Goal: Task Accomplishment & Management: Manage account settings

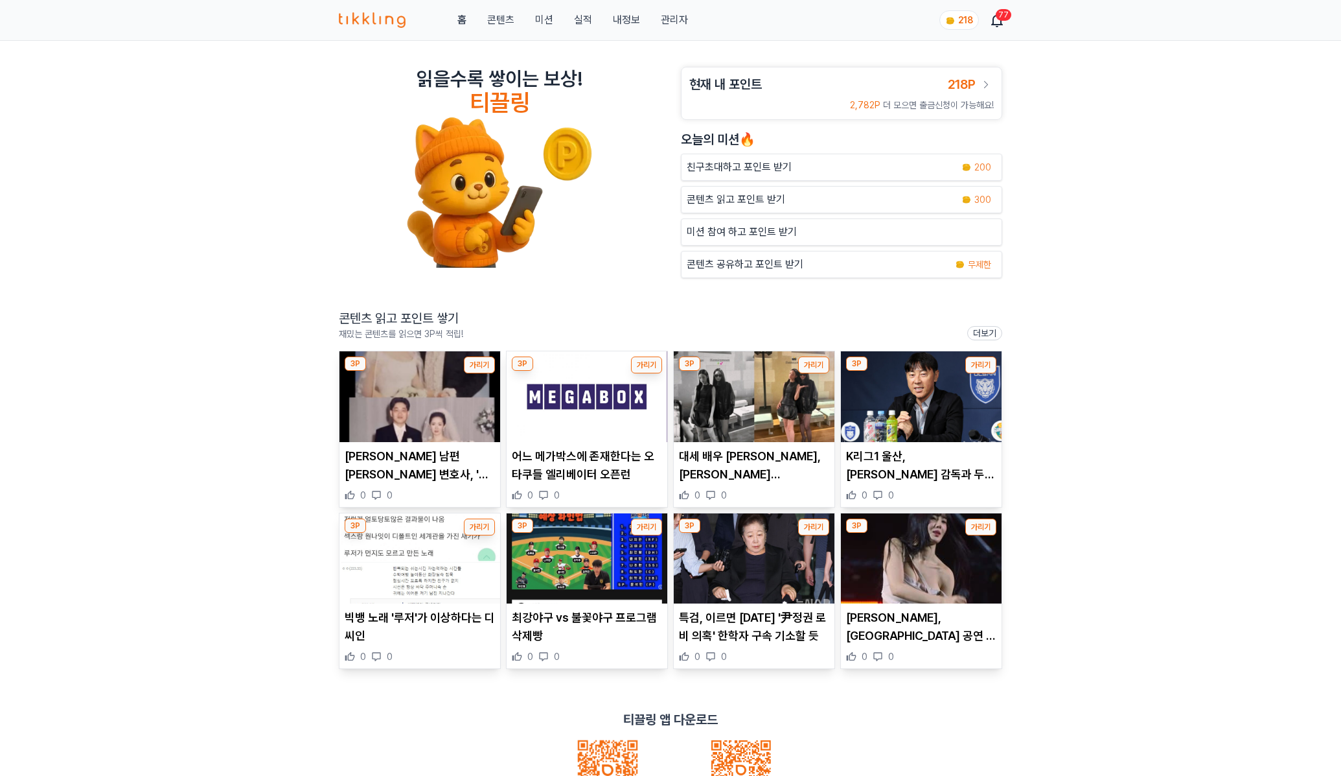
click at [670, 24] on link "관리자" at bounding box center [674, 20] width 27 height 16
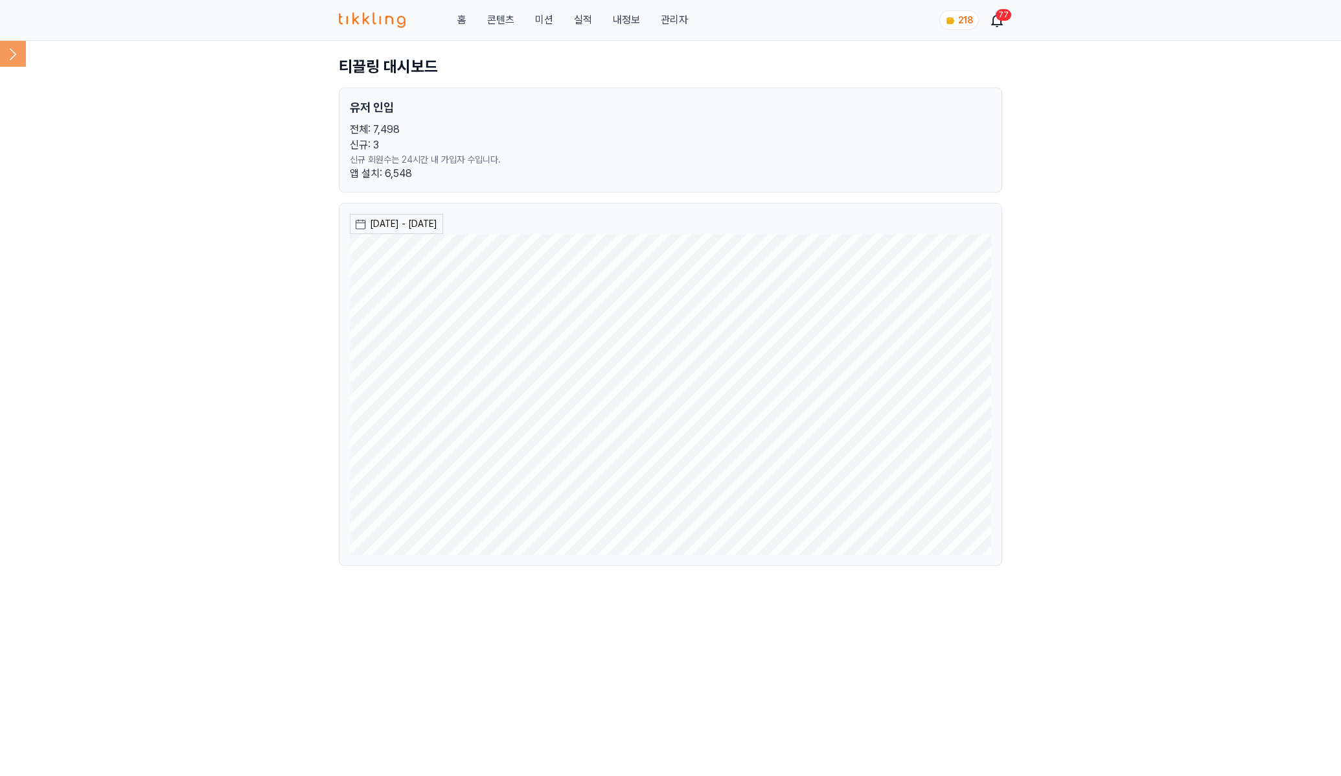
click at [22, 55] on icon at bounding box center [13, 54] width 26 height 26
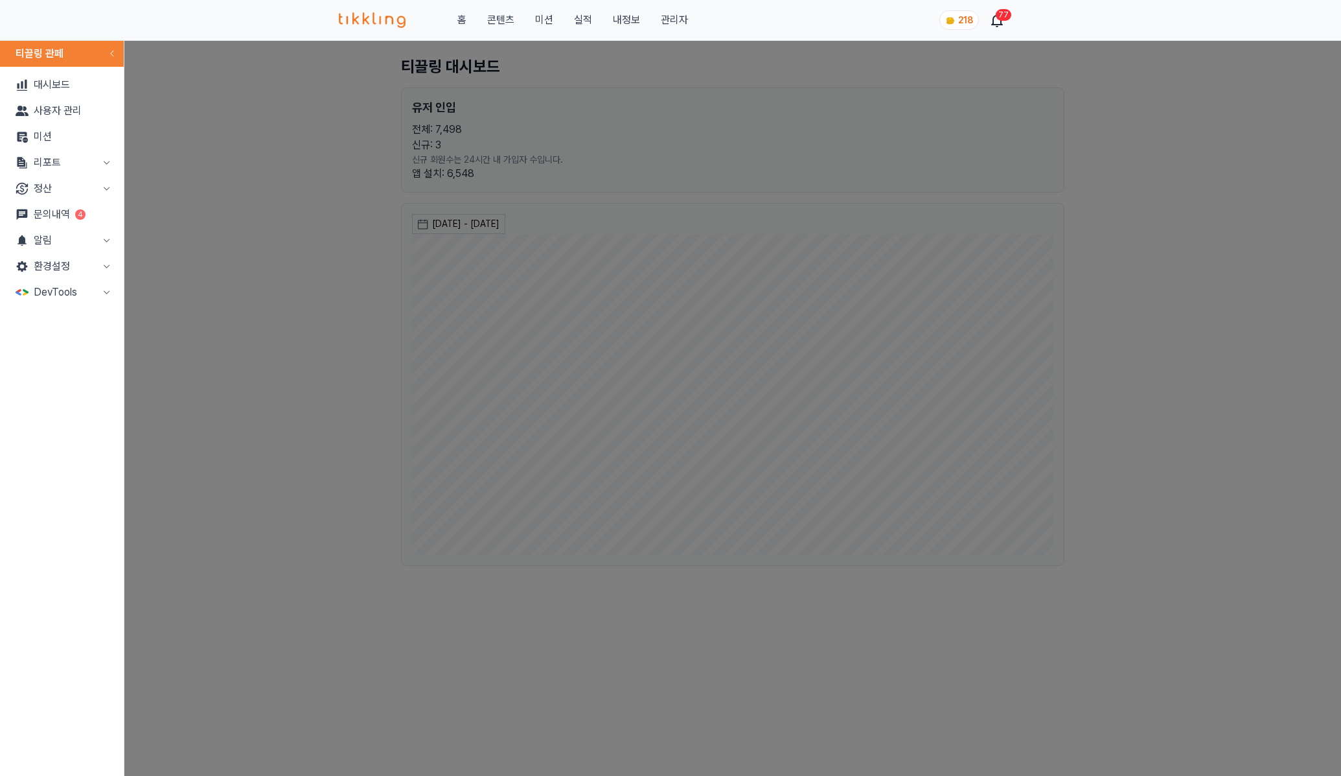
click at [86, 244] on button "알림" at bounding box center [61, 240] width 113 height 26
click at [73, 214] on link "문의내역 4" at bounding box center [61, 215] width 113 height 26
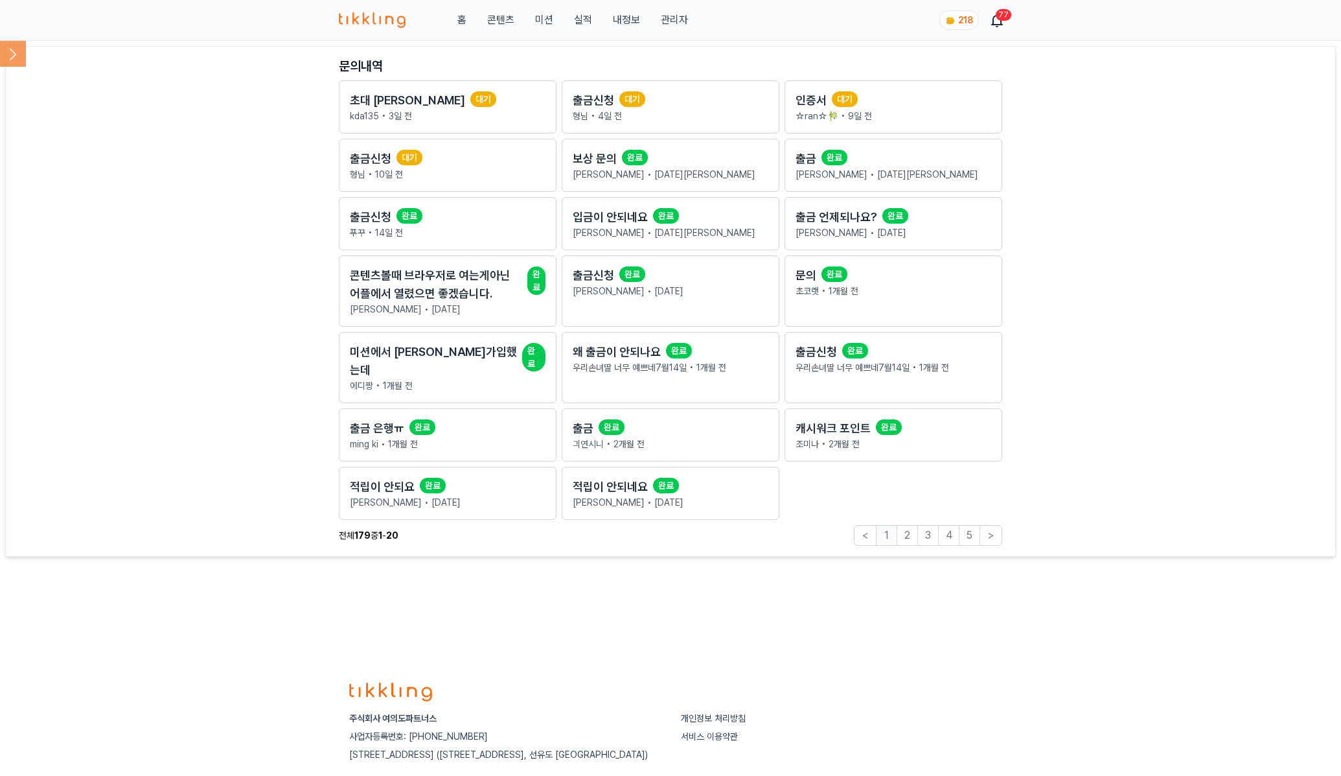
click at [1150, 154] on main "문의내역 초대 혜택 대기 kda135 • [DATE] 출금신청 대기 형님 • [DATE] 인증서 대기 ☆ran☆🎋 • [DATE] 출금신청 대…" at bounding box center [670, 301] width 1331 height 511
click at [6, 59] on icon at bounding box center [13, 54] width 26 height 26
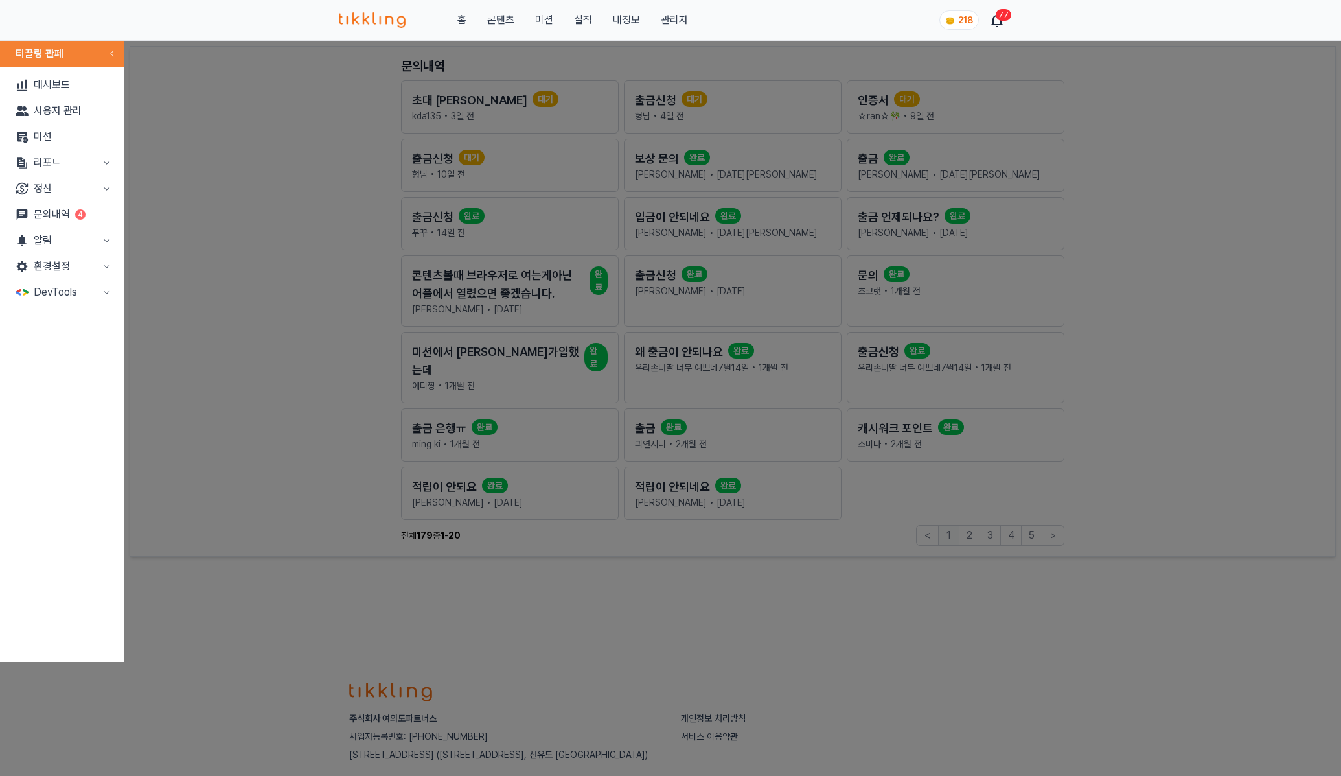
click at [64, 210] on link "문의내역 4" at bounding box center [61, 215] width 113 height 26
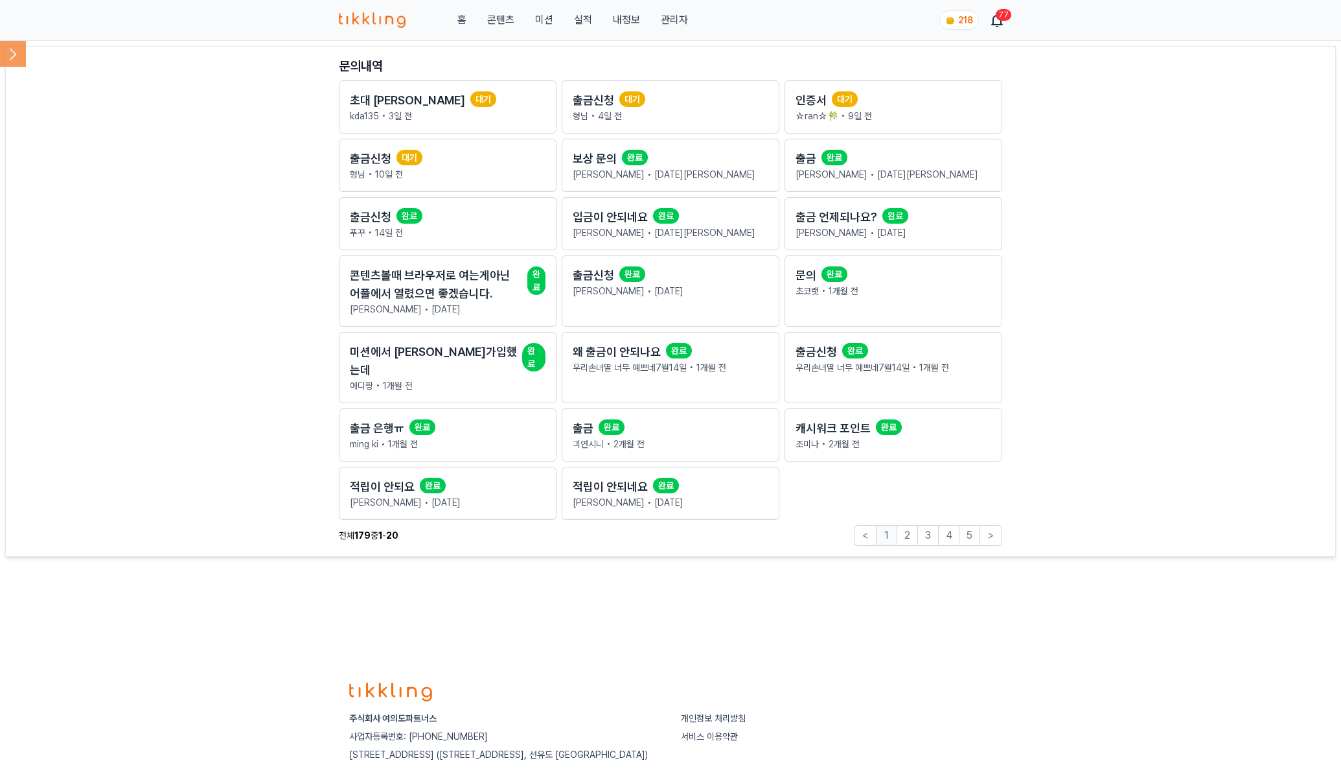
click at [16, 66] on icon at bounding box center [13, 54] width 26 height 26
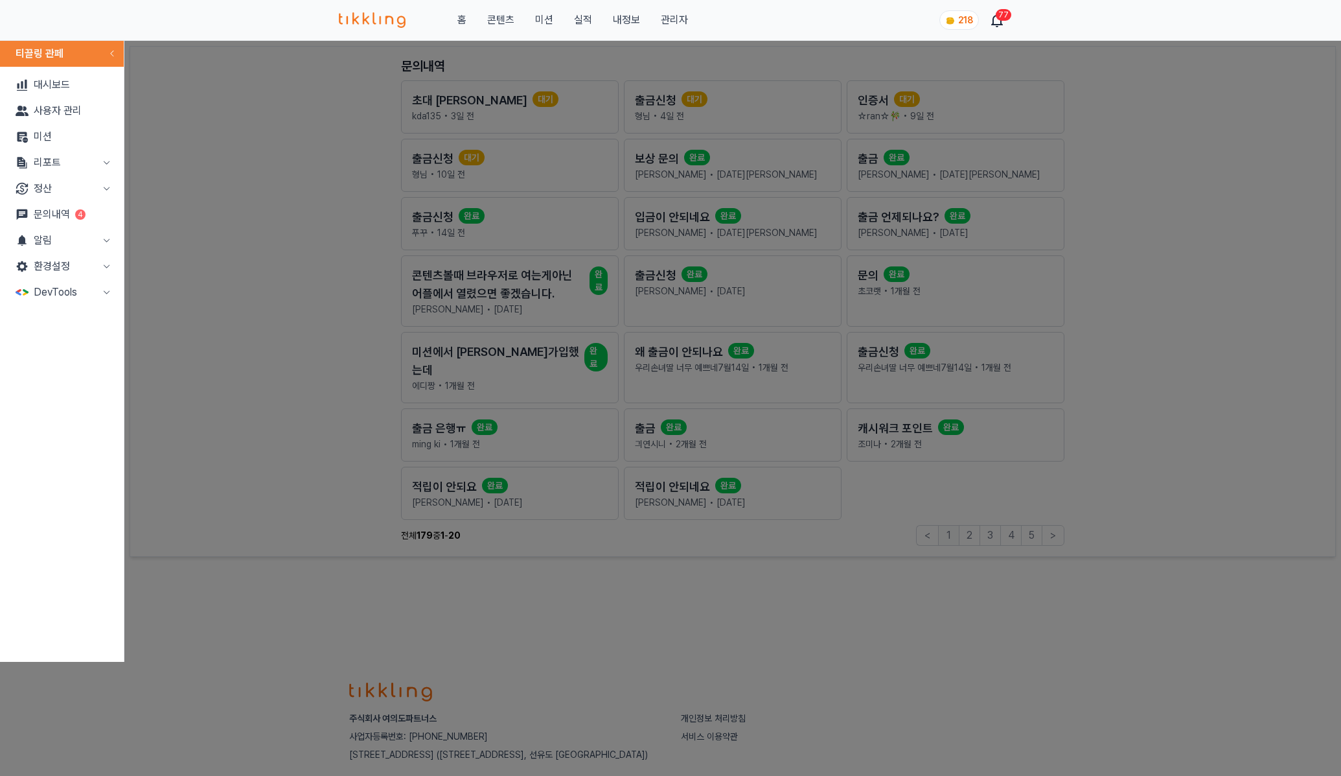
click at [75, 185] on button "정산" at bounding box center [61, 189] width 113 height 26
click at [69, 218] on link "출금신청" at bounding box center [61, 215] width 113 height 26
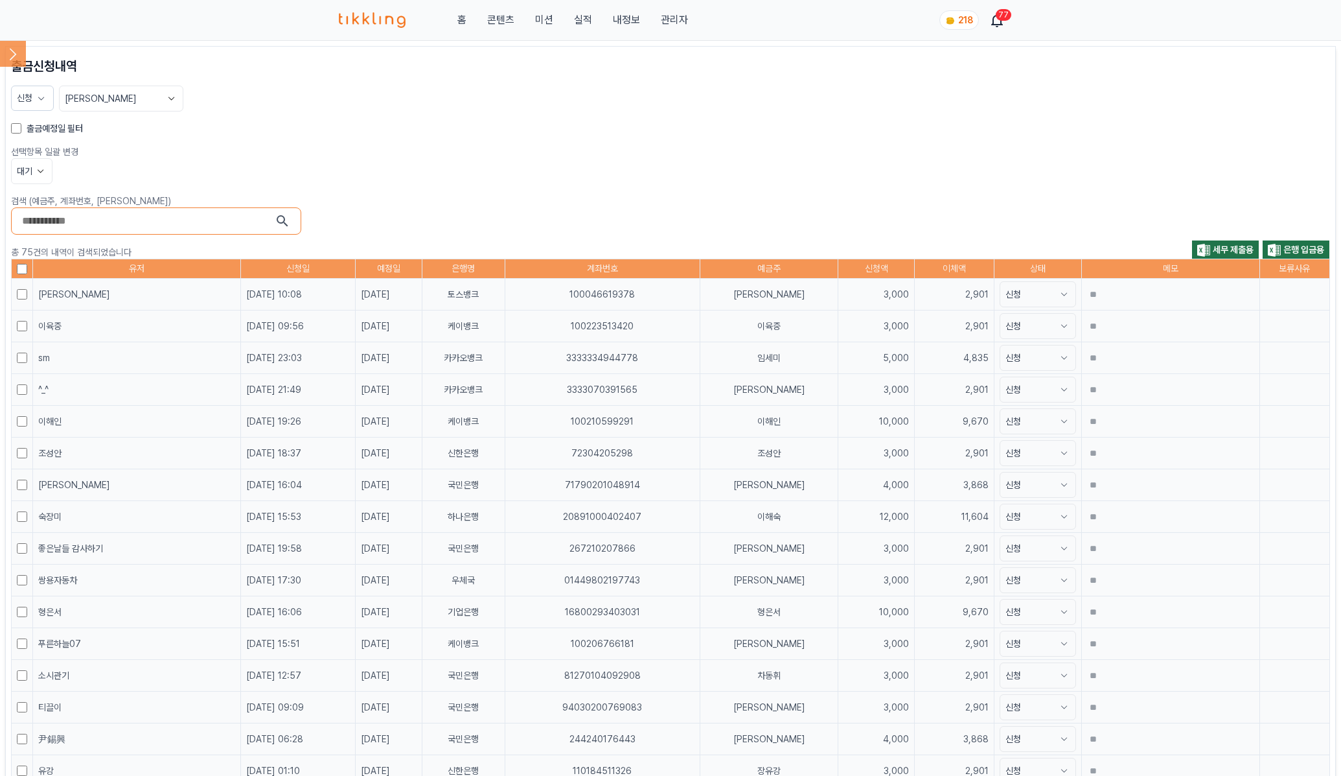
click at [847, 170] on div "대기" at bounding box center [670, 171] width 1319 height 26
click at [41, 130] on label "출금예정일 필터" at bounding box center [55, 128] width 56 height 13
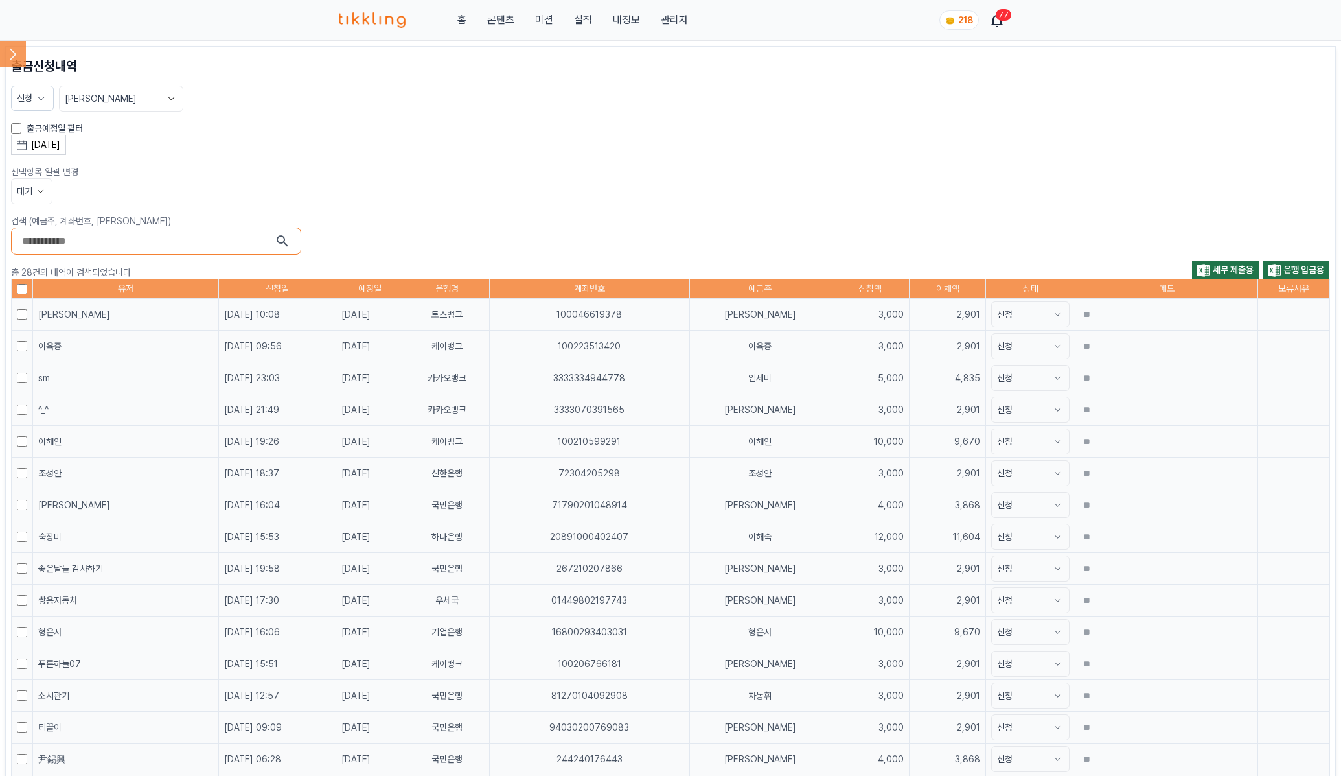
click at [51, 132] on label "출금예정일 필터" at bounding box center [55, 128] width 56 height 13
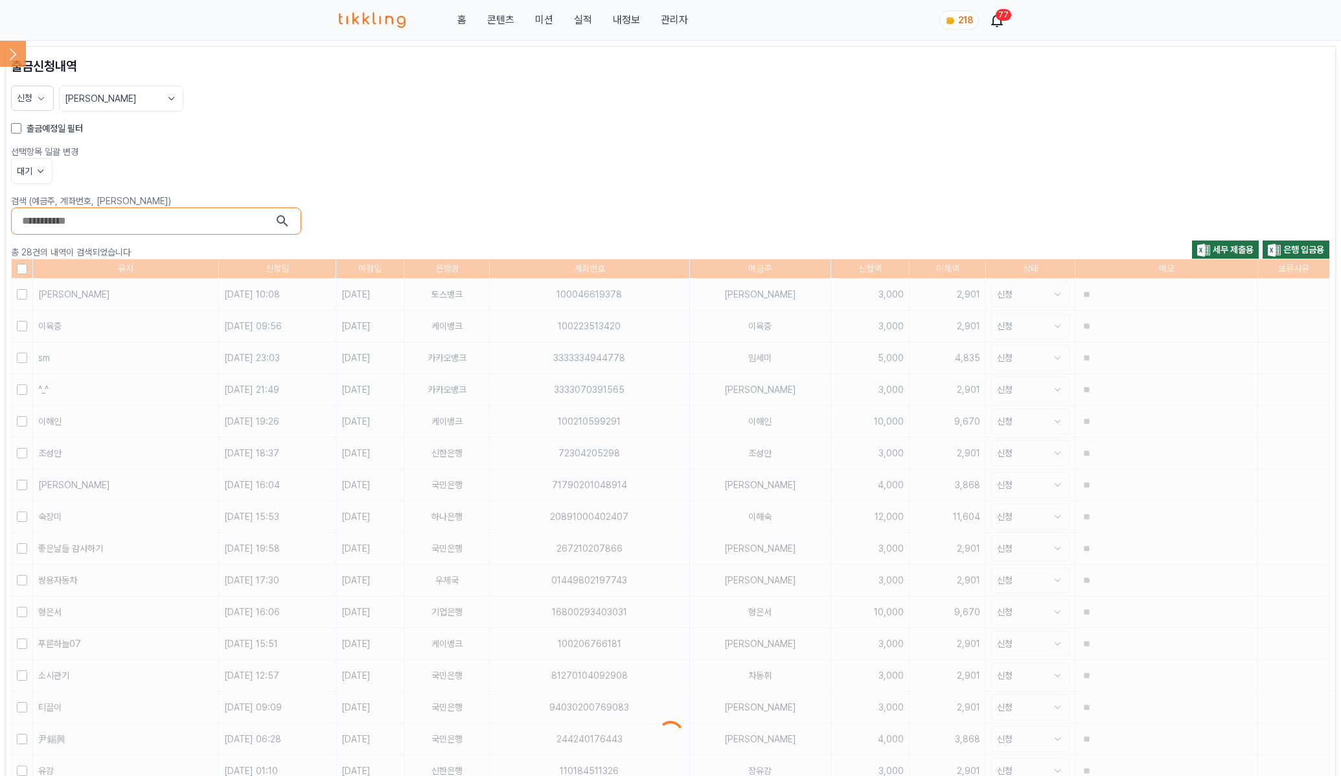
click at [52, 145] on p "선택항목 일괄 변경" at bounding box center [670, 151] width 1319 height 13
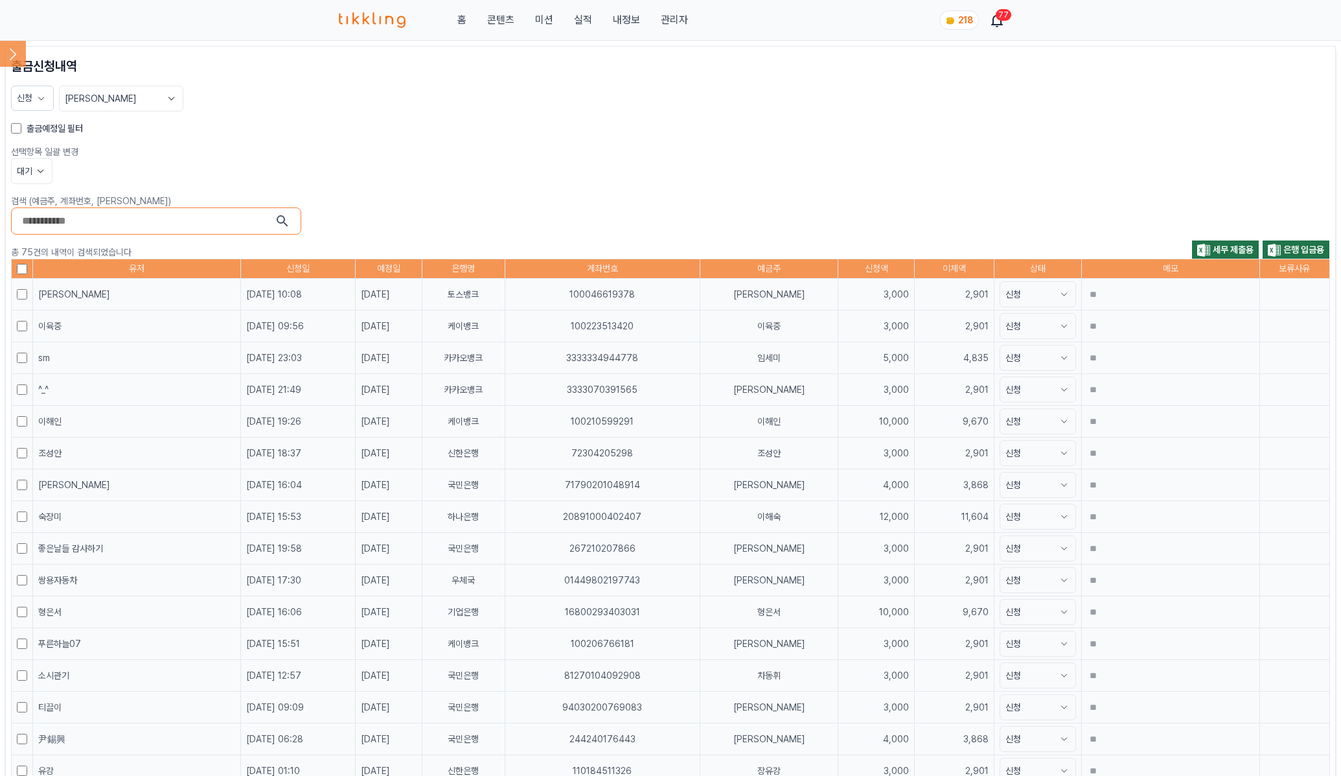
click at [54, 125] on label "출금예정일 필터" at bounding box center [55, 128] width 56 height 13
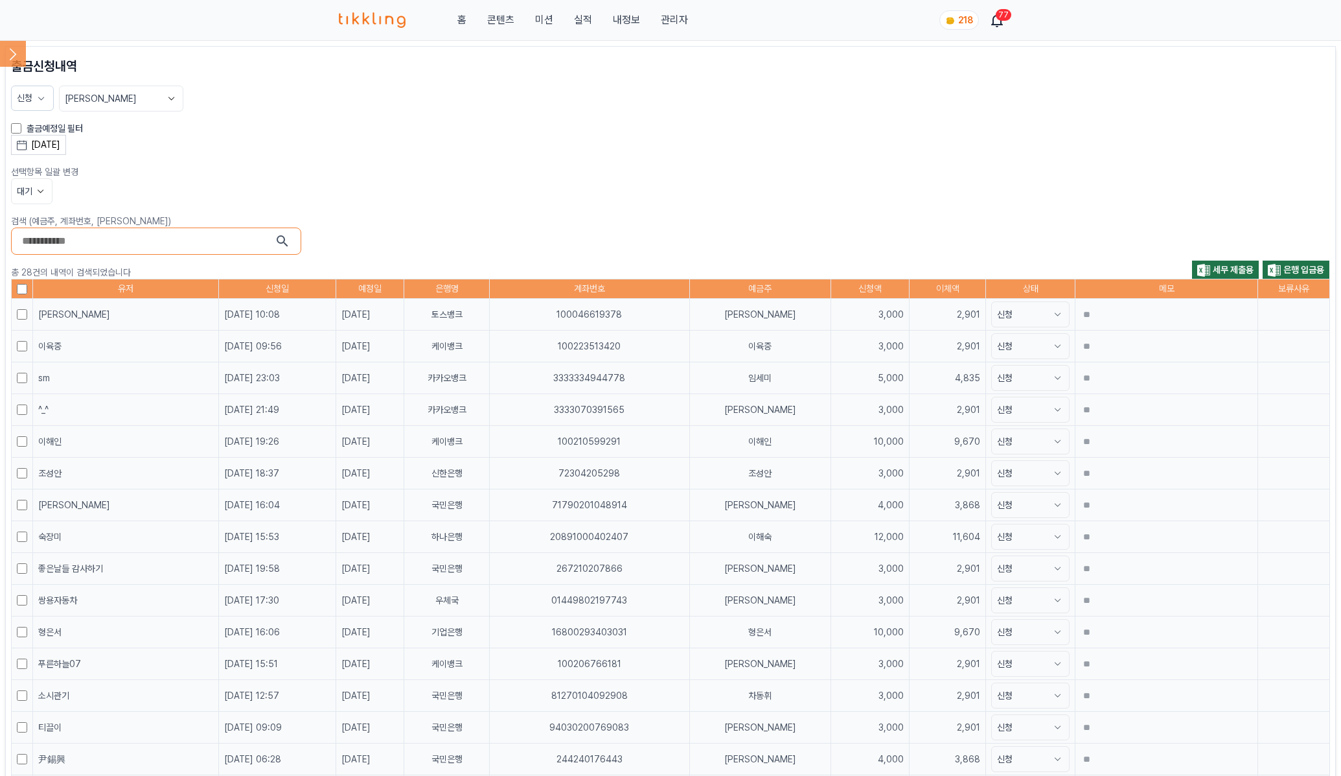
click at [58, 154] on button "[DATE]" at bounding box center [38, 145] width 55 height 20
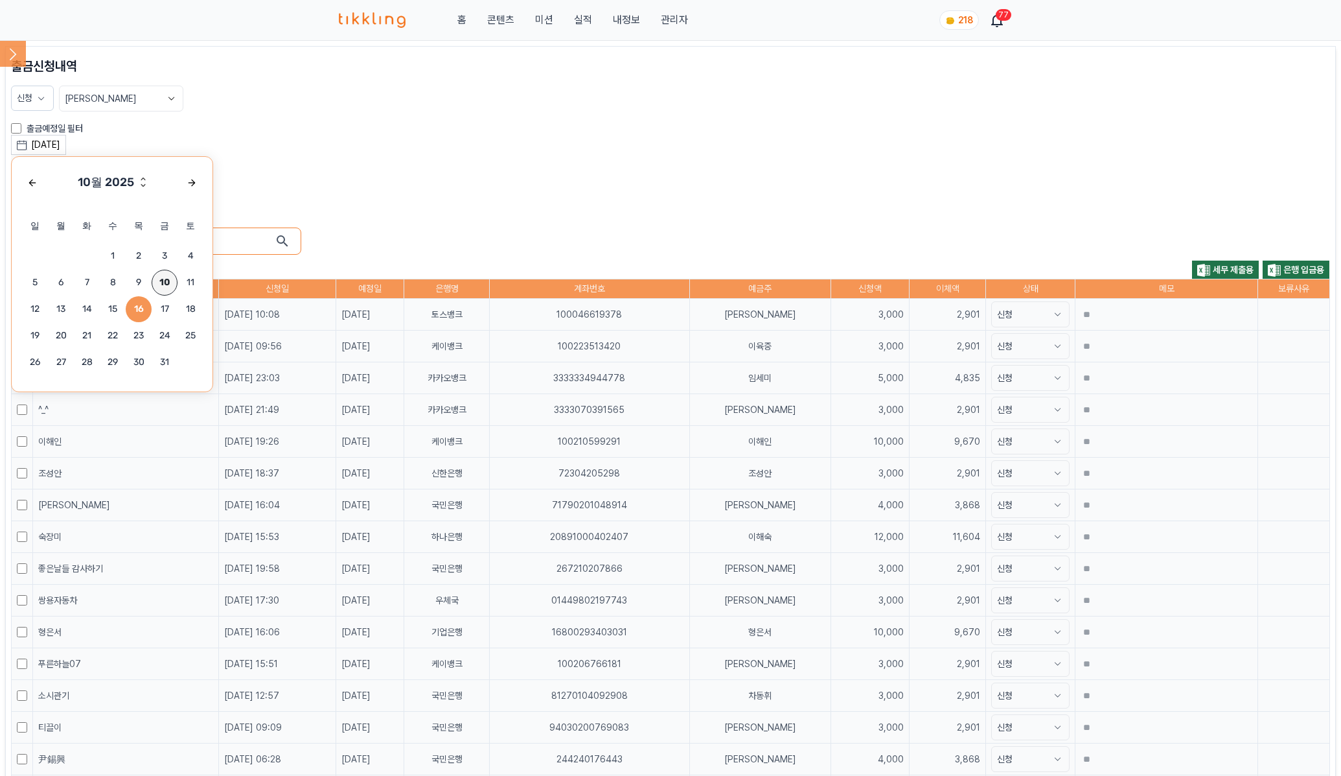
click at [168, 280] on span "10" at bounding box center [165, 283] width 26 height 26
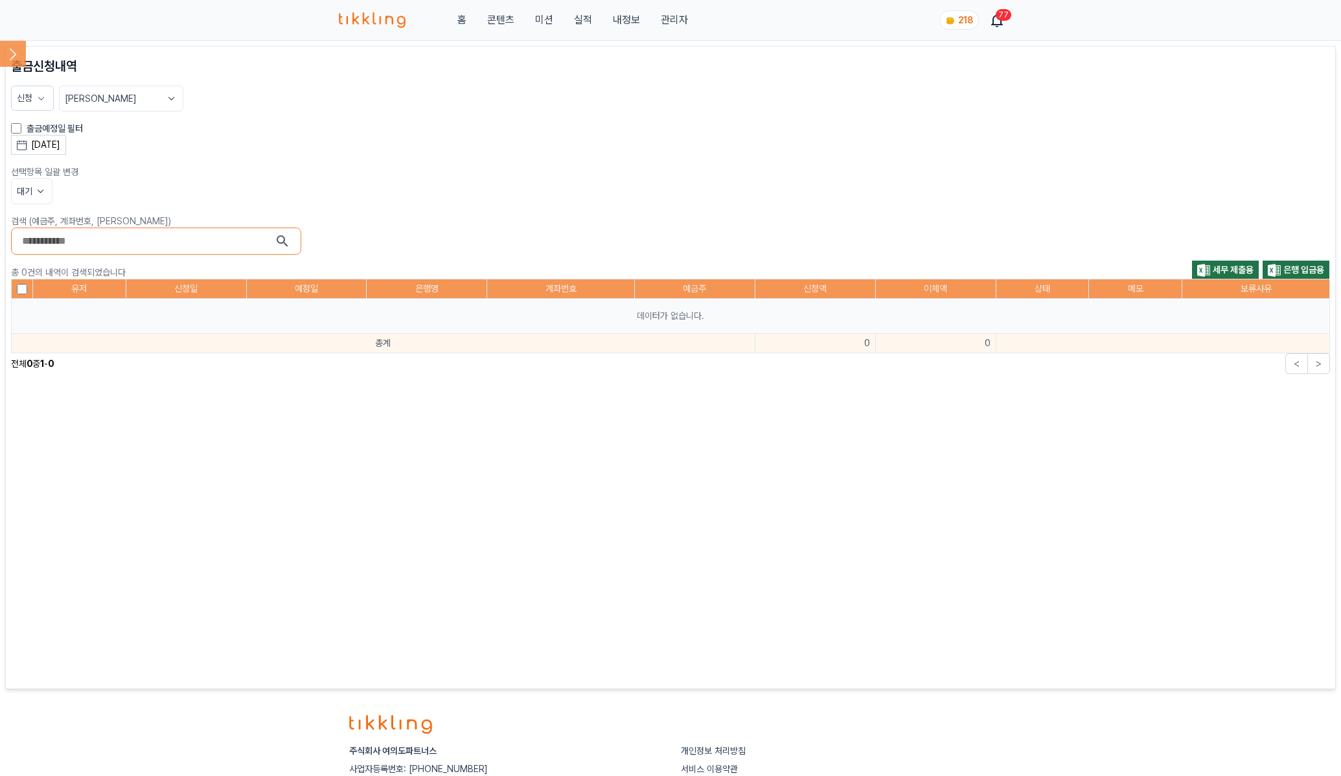
click at [56, 130] on label "출금예정일 필터" at bounding box center [55, 128] width 56 height 13
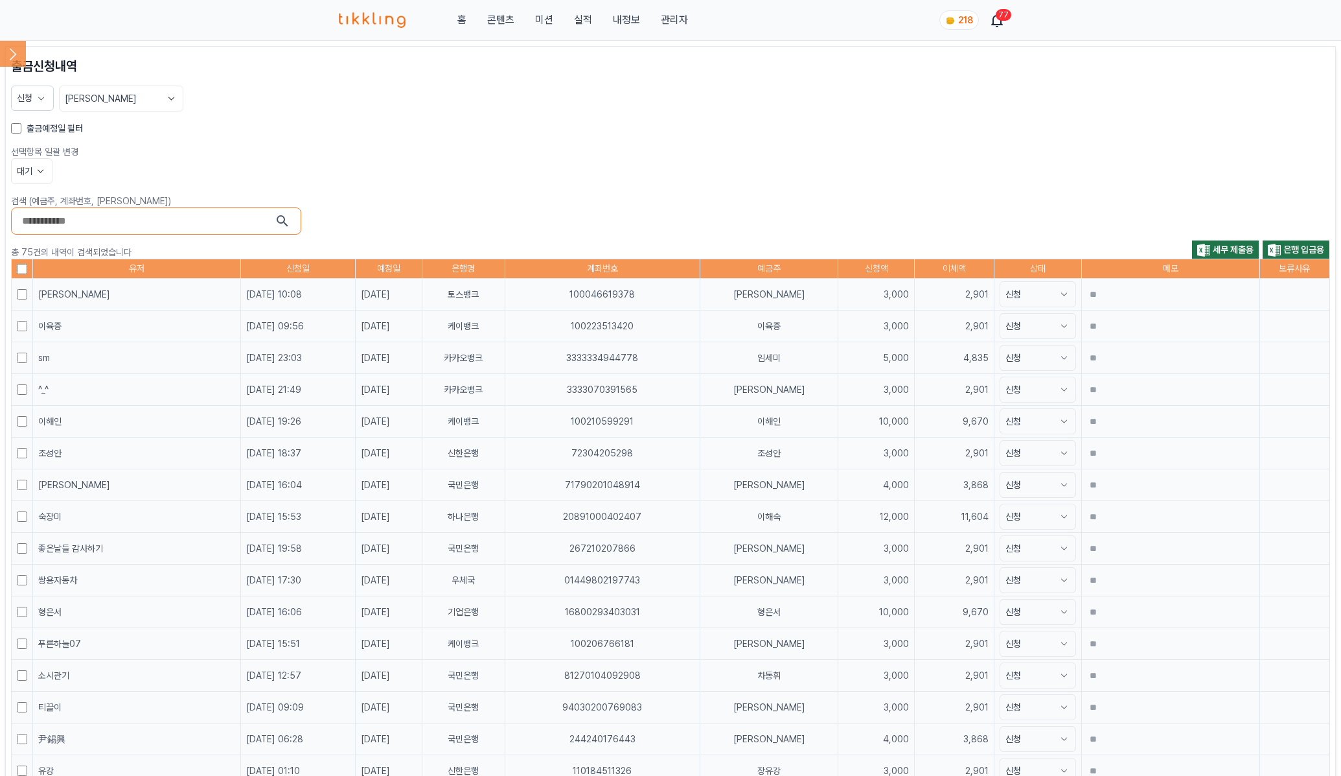
click at [47, 130] on label "출금예정일 필터" at bounding box center [55, 128] width 56 height 13
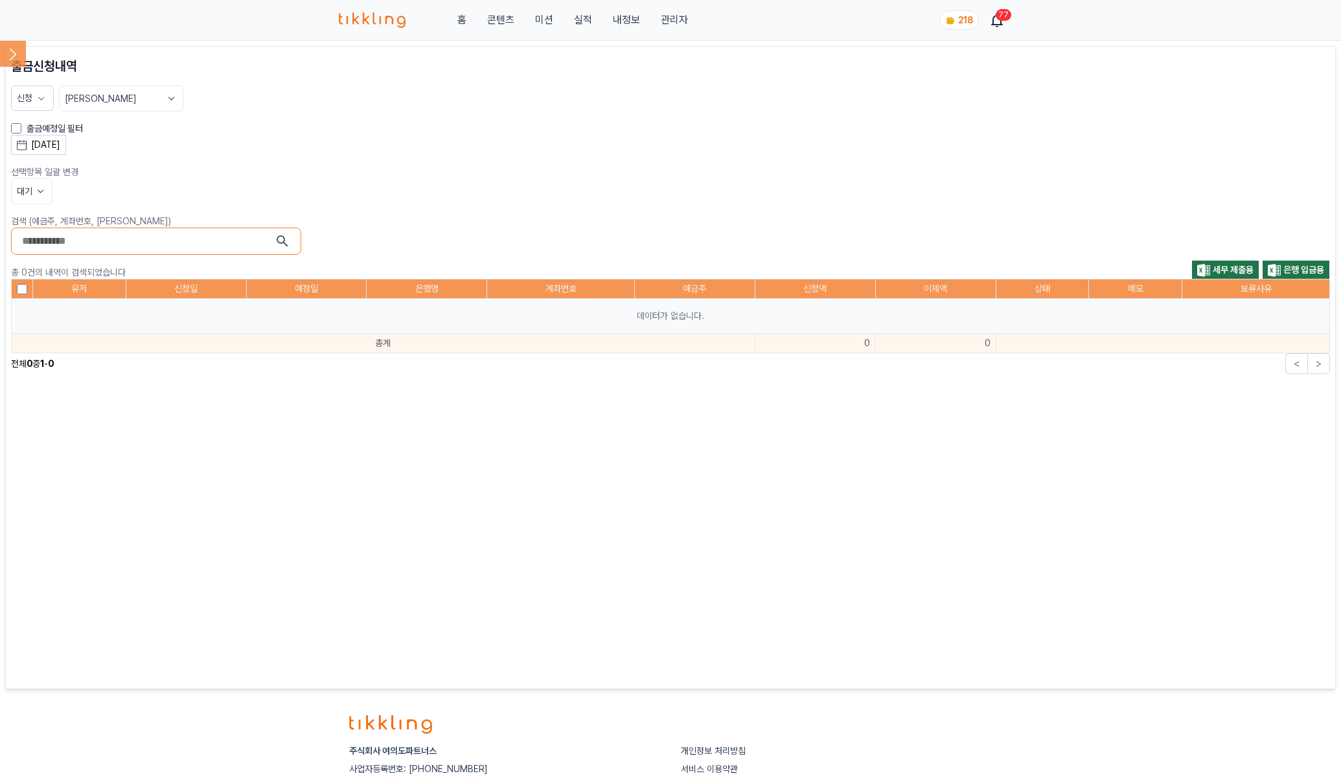
click at [60, 150] on div "[DATE]" at bounding box center [45, 145] width 29 height 14
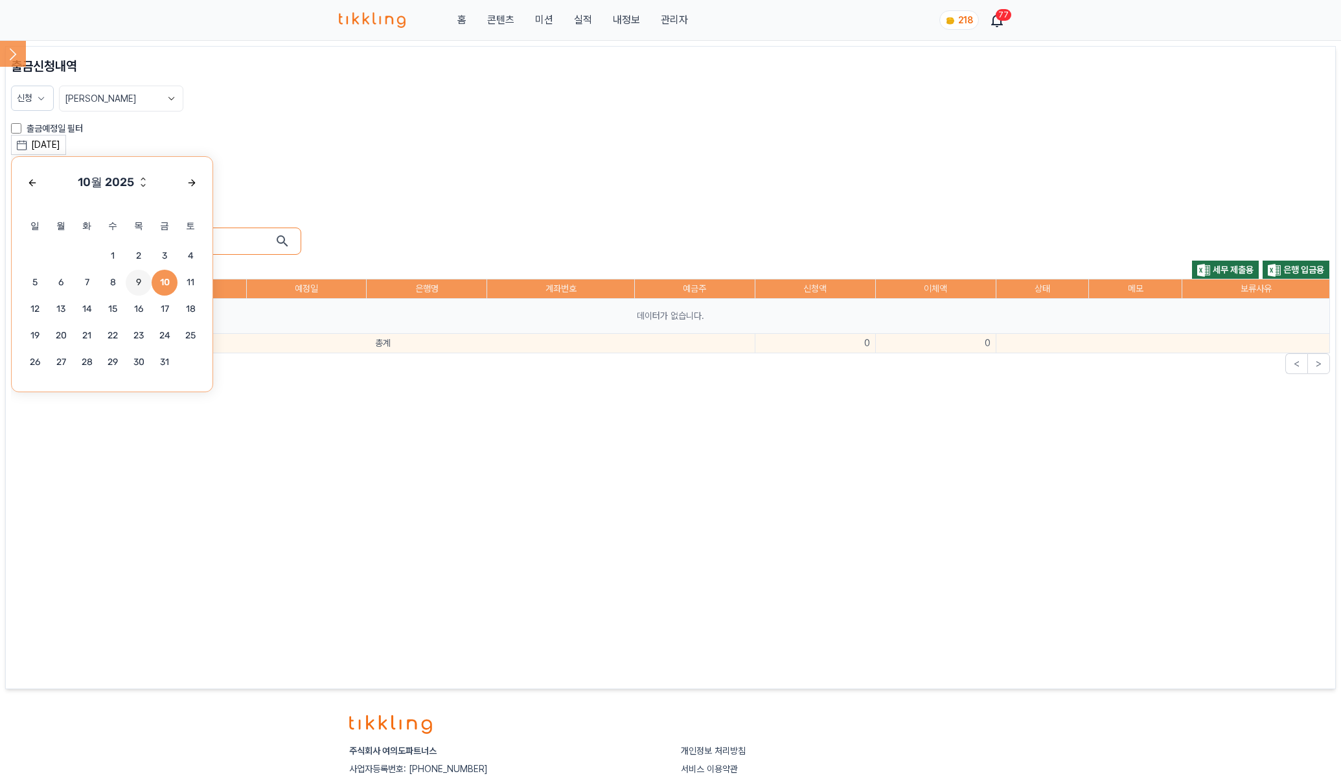
click at [135, 288] on span "9" at bounding box center [139, 283] width 26 height 26
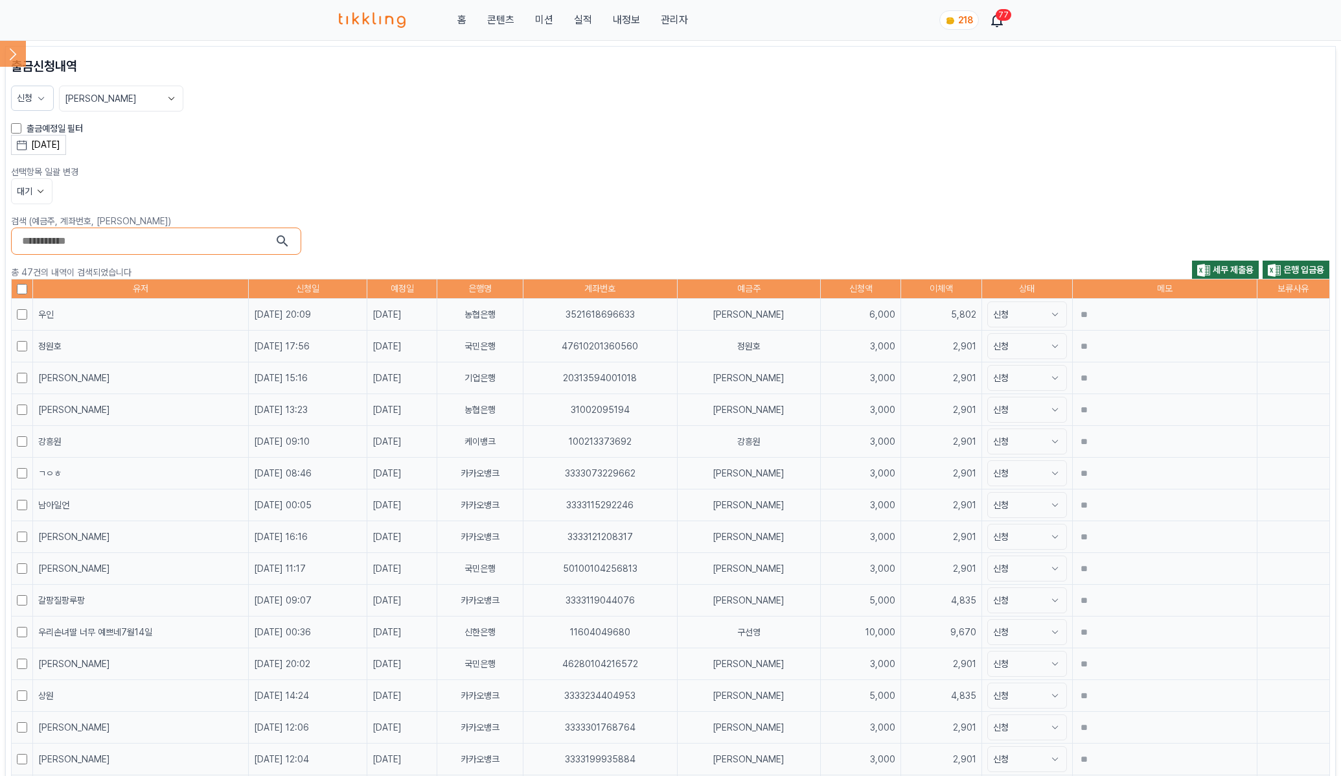
click at [29, 193] on button "대기" at bounding box center [31, 191] width 41 height 26
click at [35, 240] on button "대기" at bounding box center [32, 239] width 40 height 23
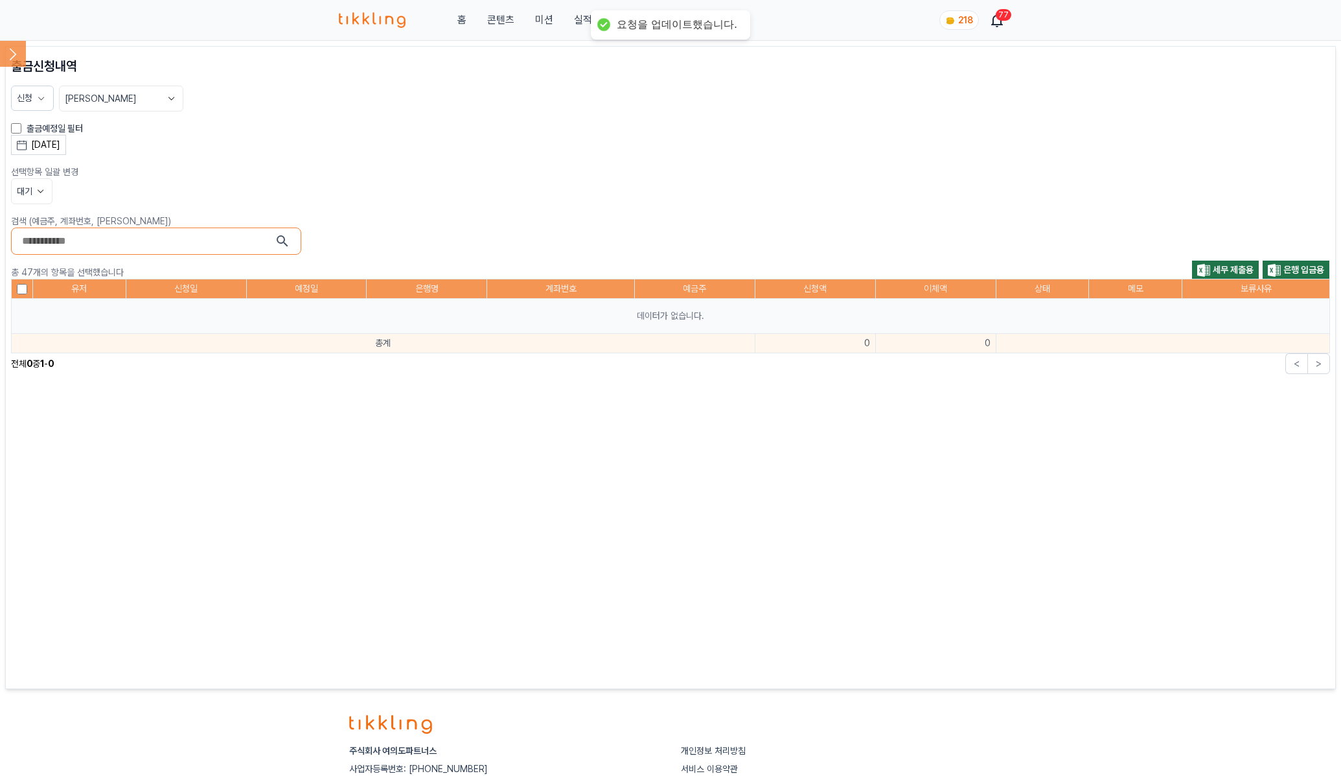
click at [36, 131] on label "출금예정일 필터" at bounding box center [55, 128] width 56 height 13
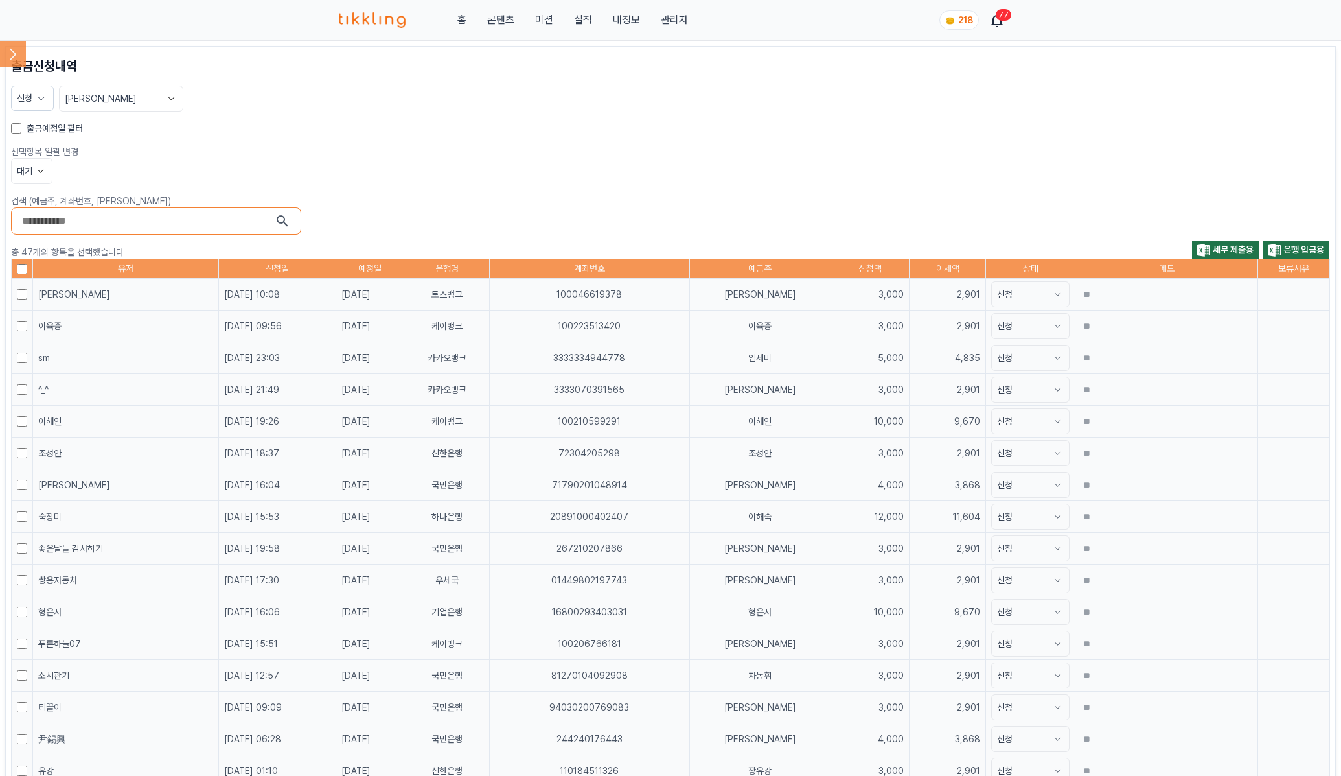
click at [36, 130] on label "출금예정일 필터" at bounding box center [55, 128] width 56 height 13
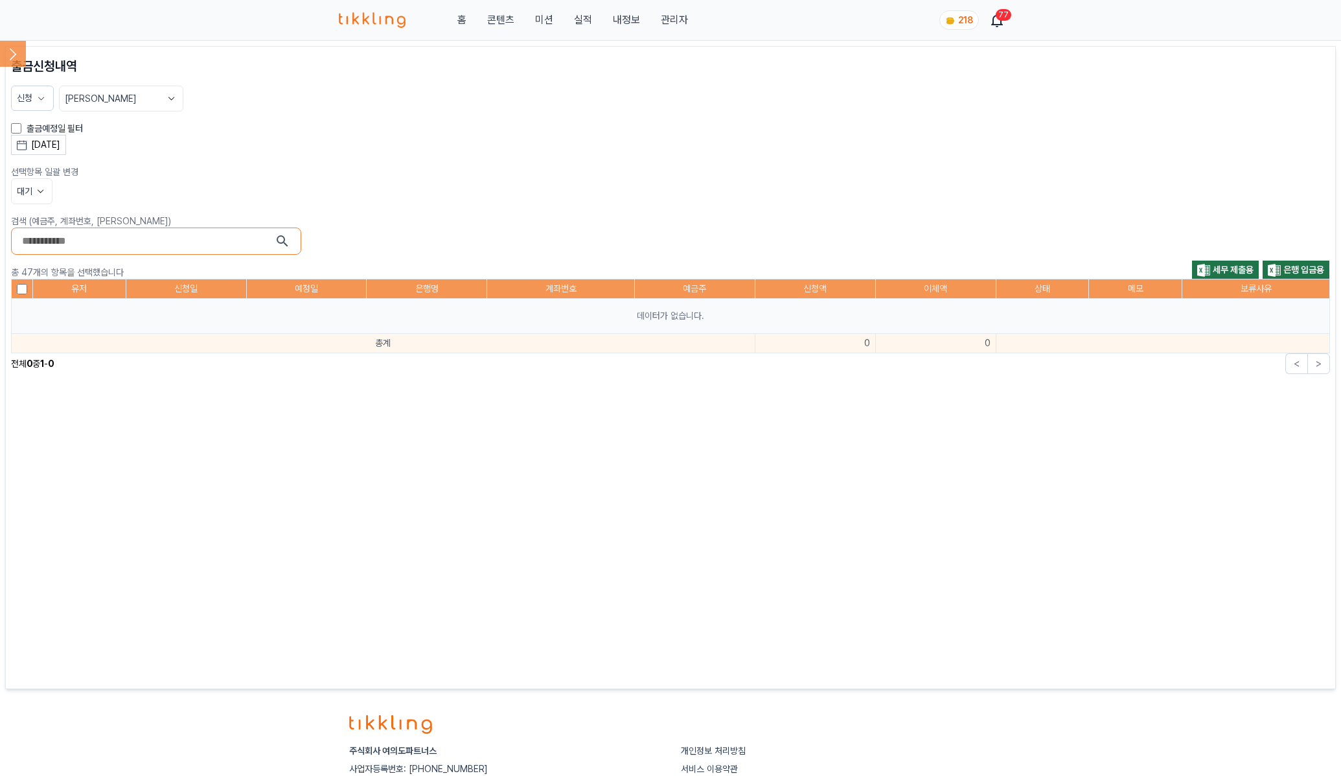
click at [41, 97] on icon at bounding box center [41, 98] width 13 height 13
click at [30, 168] on div "대기" at bounding box center [73, 165] width 113 height 13
click at [32, 152] on label "신청" at bounding box center [40, 150] width 16 height 13
click at [27, 159] on div "대기" at bounding box center [73, 165] width 113 height 13
click at [60, 221] on button "적용" at bounding box center [73, 220] width 113 height 23
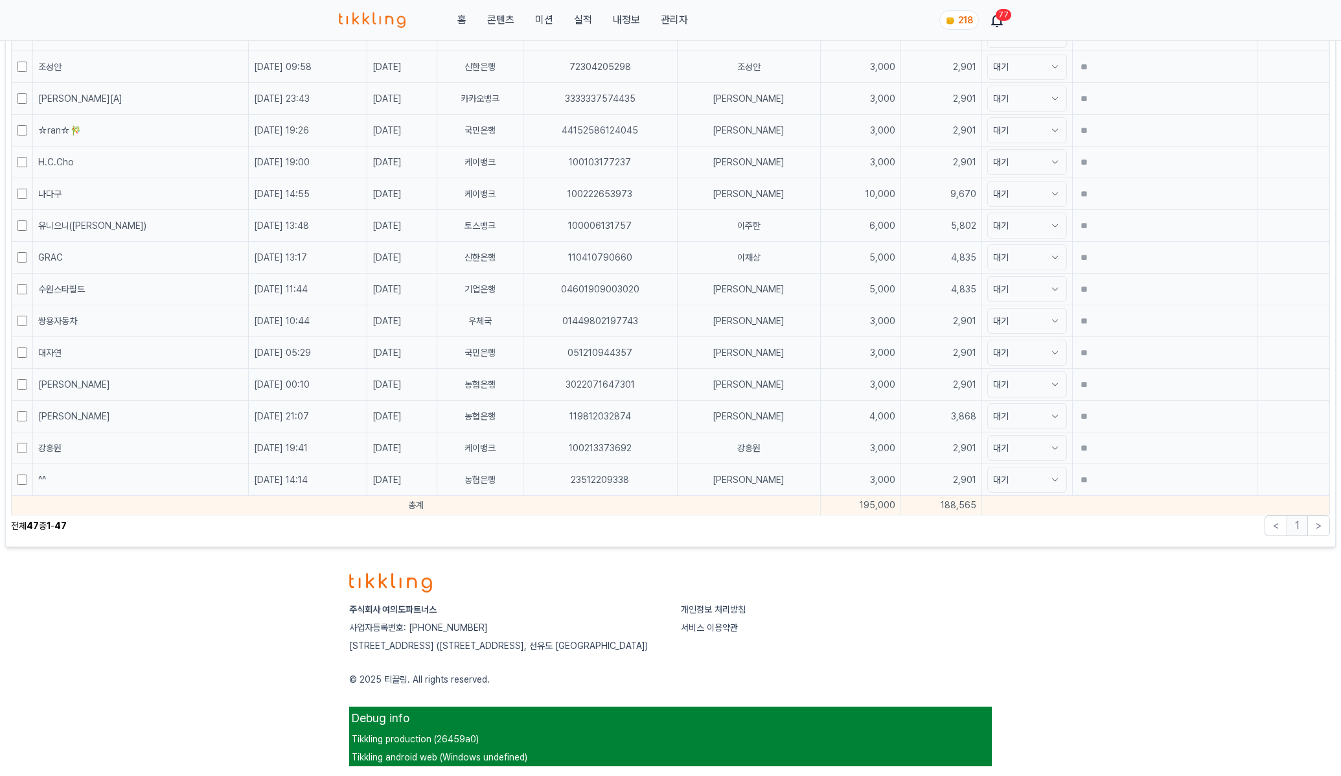
scroll to position [1348, 0]
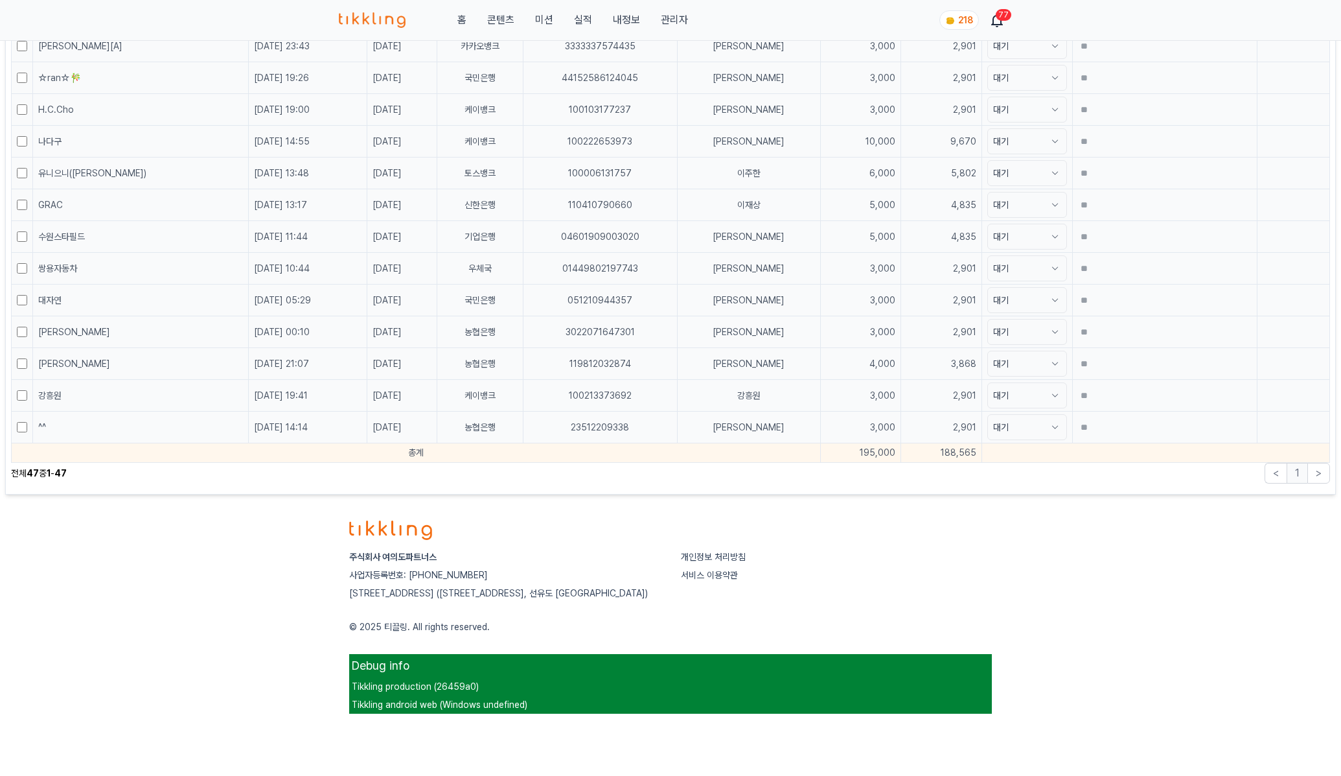
drag, startPoint x: 896, startPoint y: 454, endPoint x: 991, endPoint y: 458, distance: 96.0
click at [993, 458] on tr "총계 195,000 188,565" at bounding box center [671, 452] width 1319 height 19
copy tr "188,565"
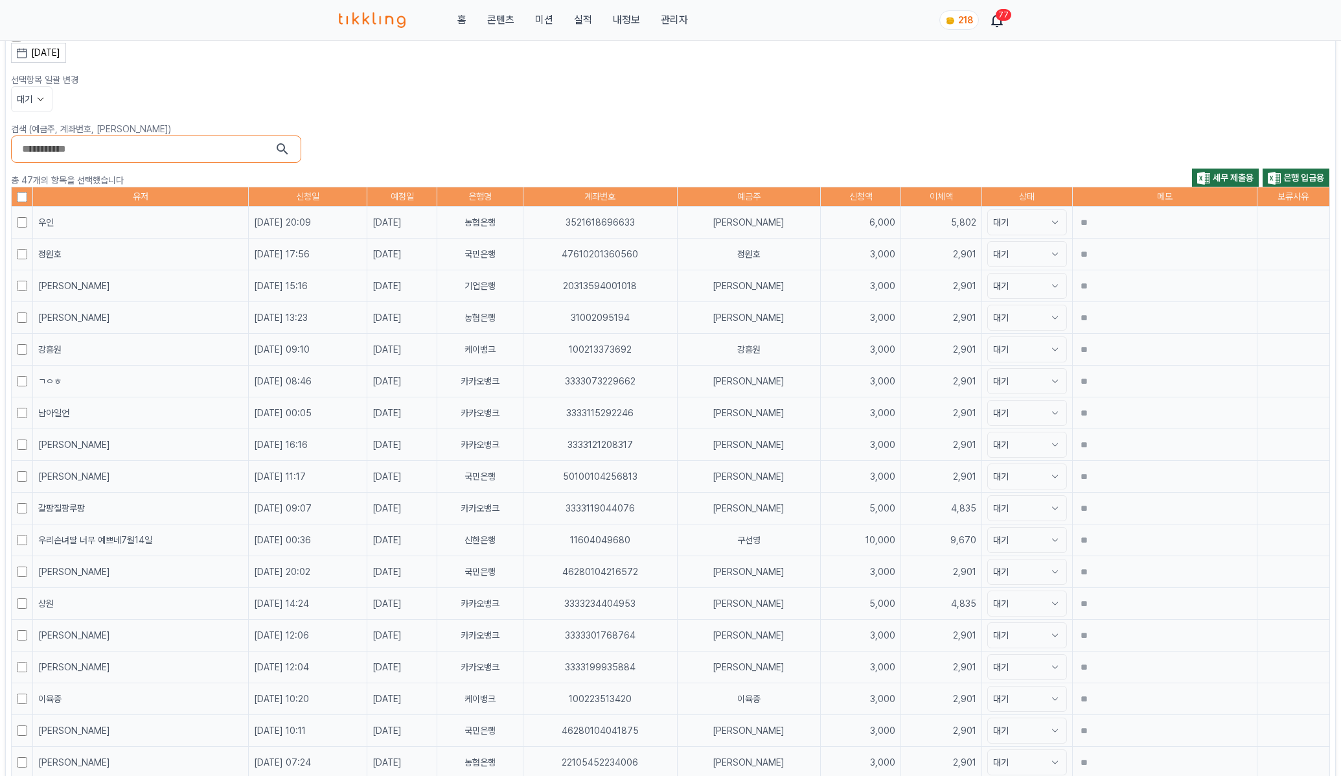
scroll to position [0, 0]
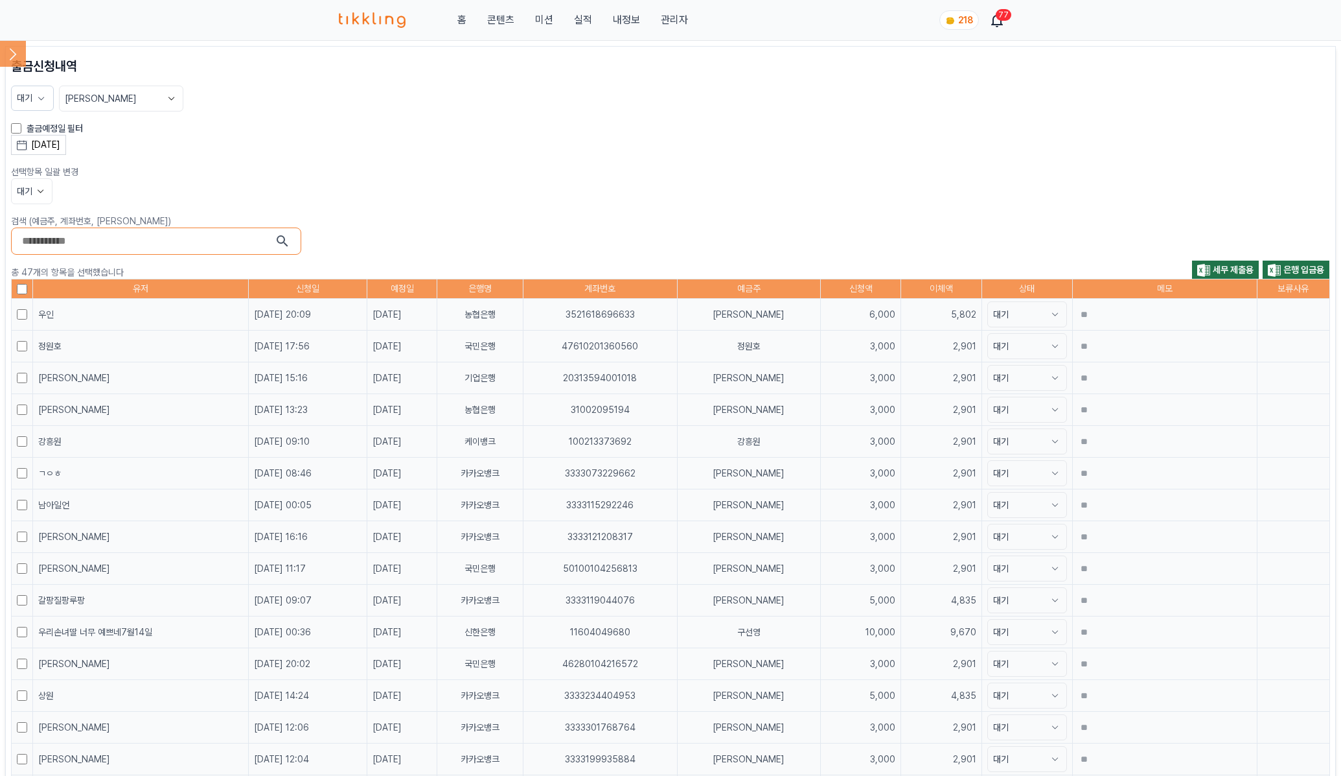
click at [1068, 222] on p "검색 (예금주, 계좌번호, [PERSON_NAME])" at bounding box center [670, 220] width 1319 height 13
drag, startPoint x: 1207, startPoint y: 122, endPoint x: 1345, endPoint y: 101, distance: 139.6
click at [1207, 122] on div "출금예정일 필터" at bounding box center [670, 128] width 1319 height 13
drag, startPoint x: 750, startPoint y: 157, endPoint x: 595, endPoint y: 203, distance: 160.8
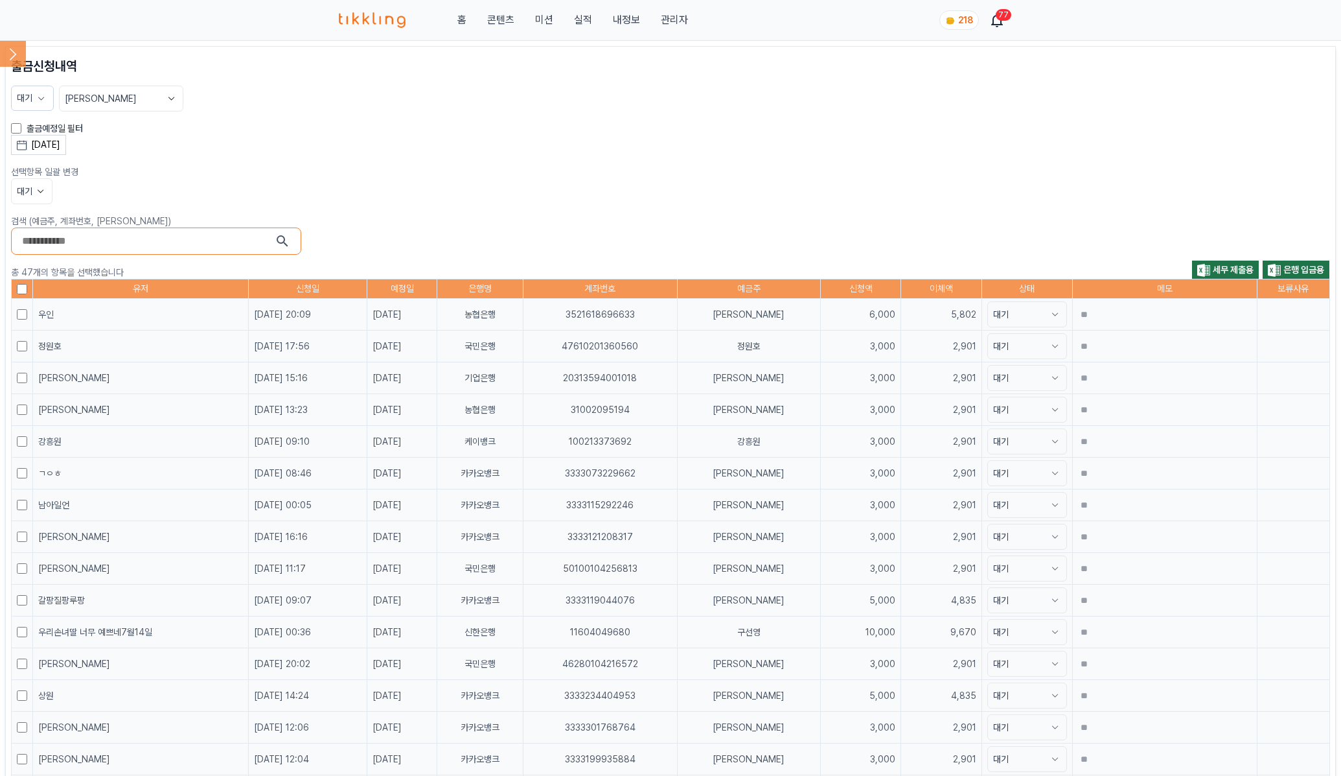
click at [1204, 269] on icon at bounding box center [1203, 270] width 13 height 13
click at [1297, 272] on span "은행 입금용" at bounding box center [1304, 269] width 41 height 10
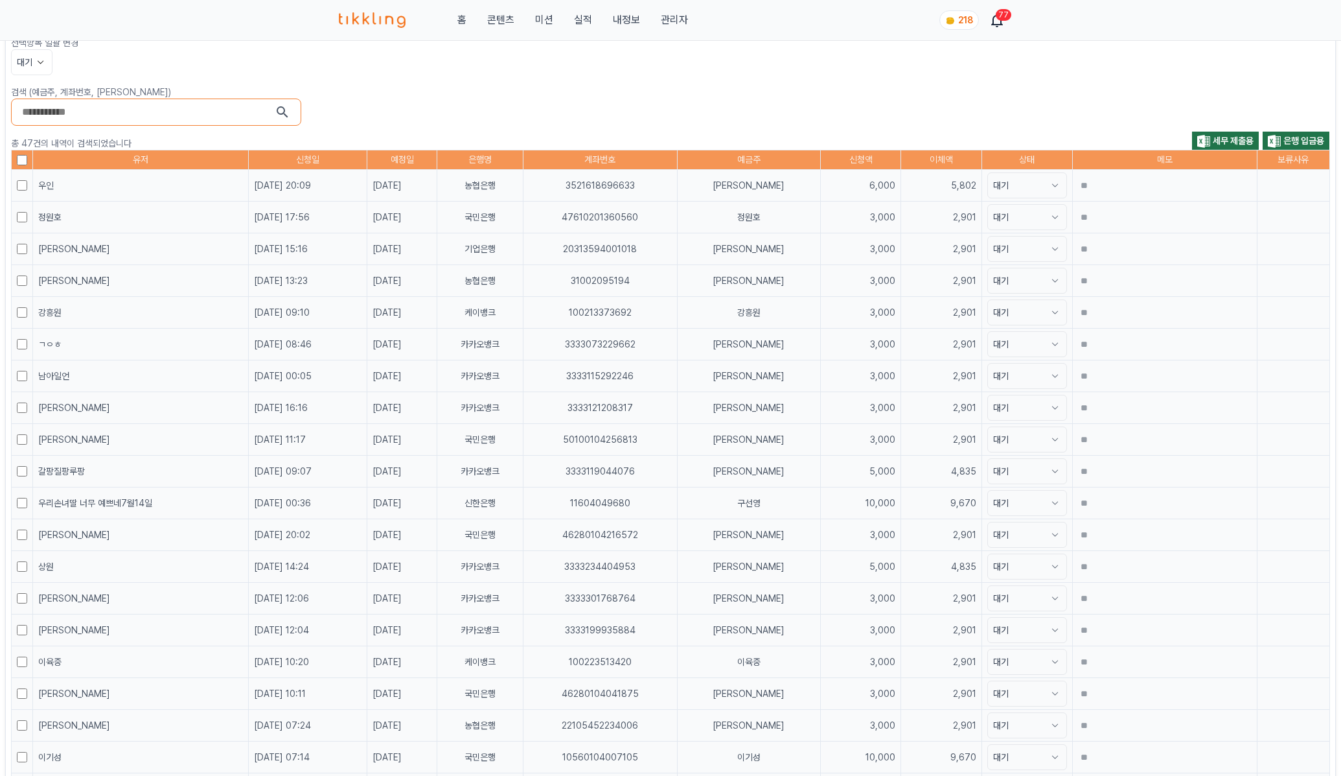
scroll to position [324, 0]
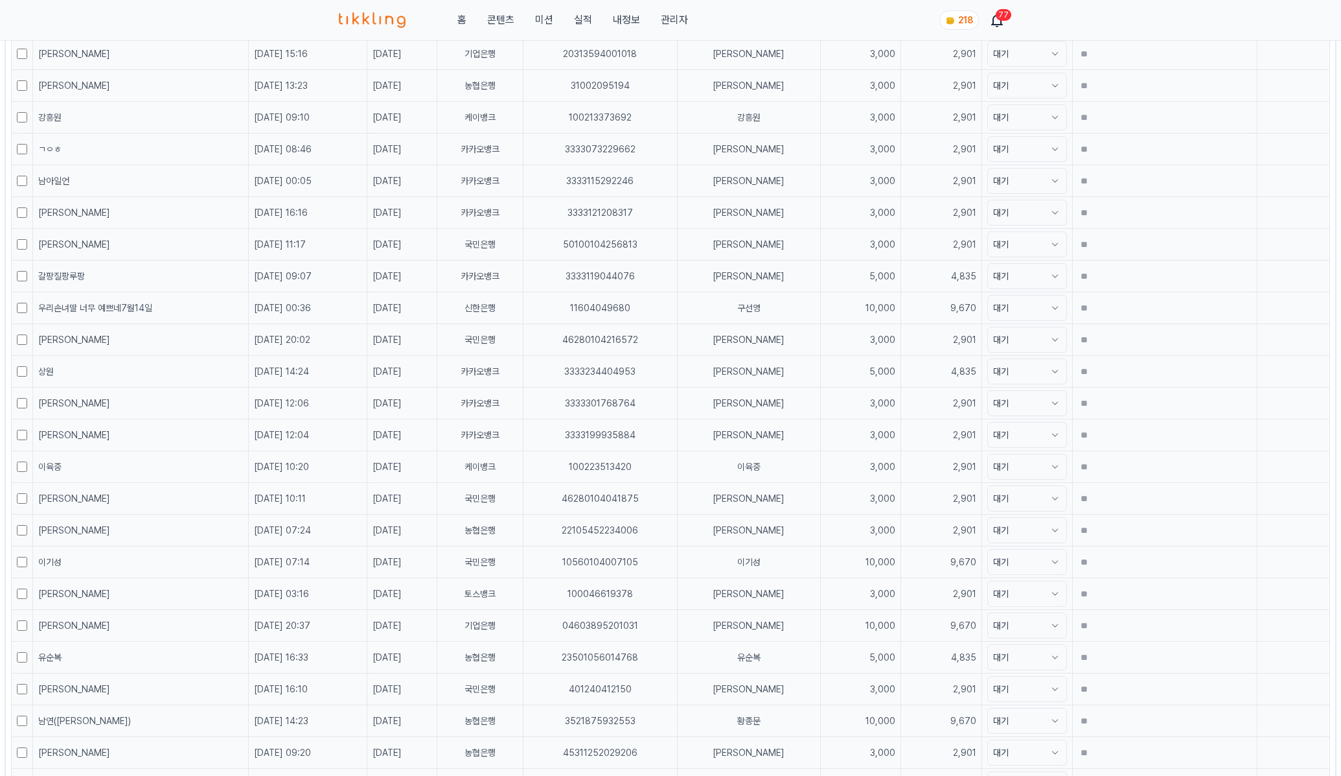
click at [995, 308] on button "대기" at bounding box center [1028, 308] width 80 height 26
click at [988, 400] on button "보류" at bounding box center [1027, 402] width 78 height 23
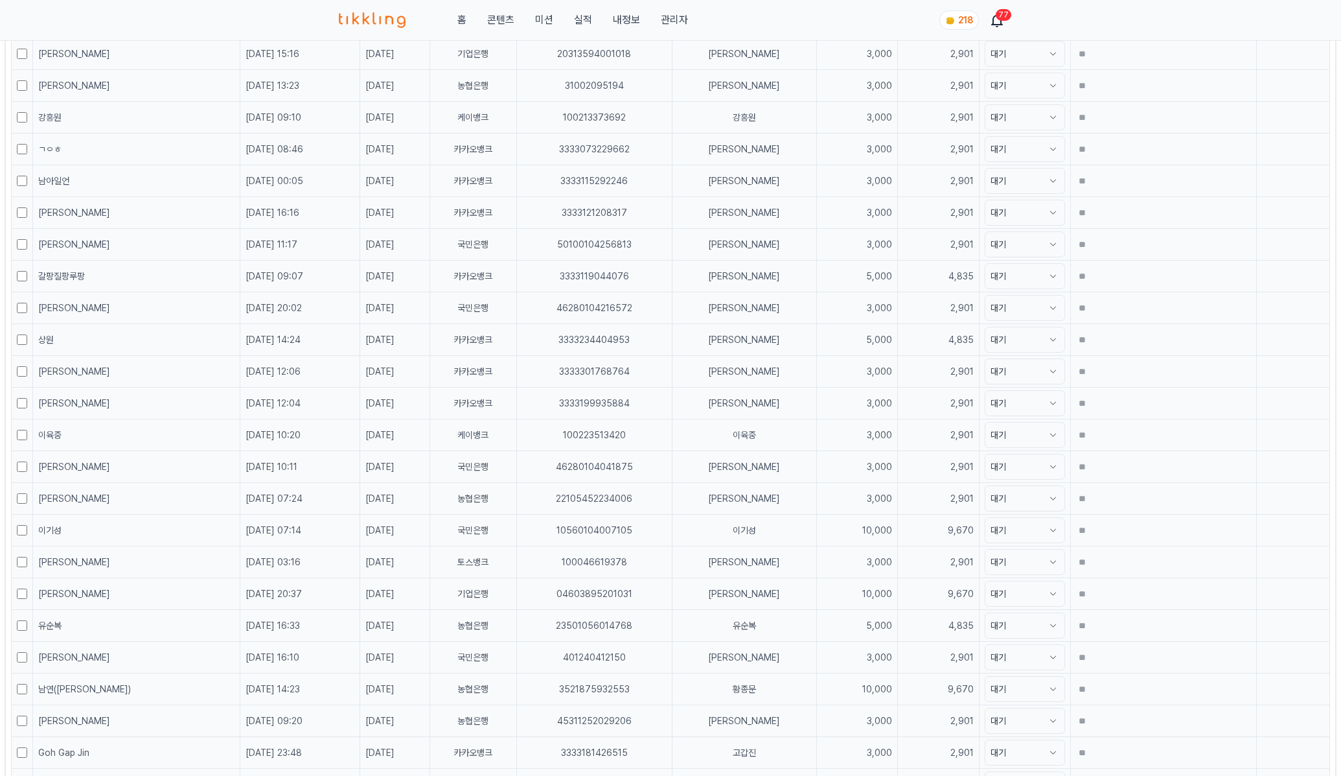
scroll to position [847, 0]
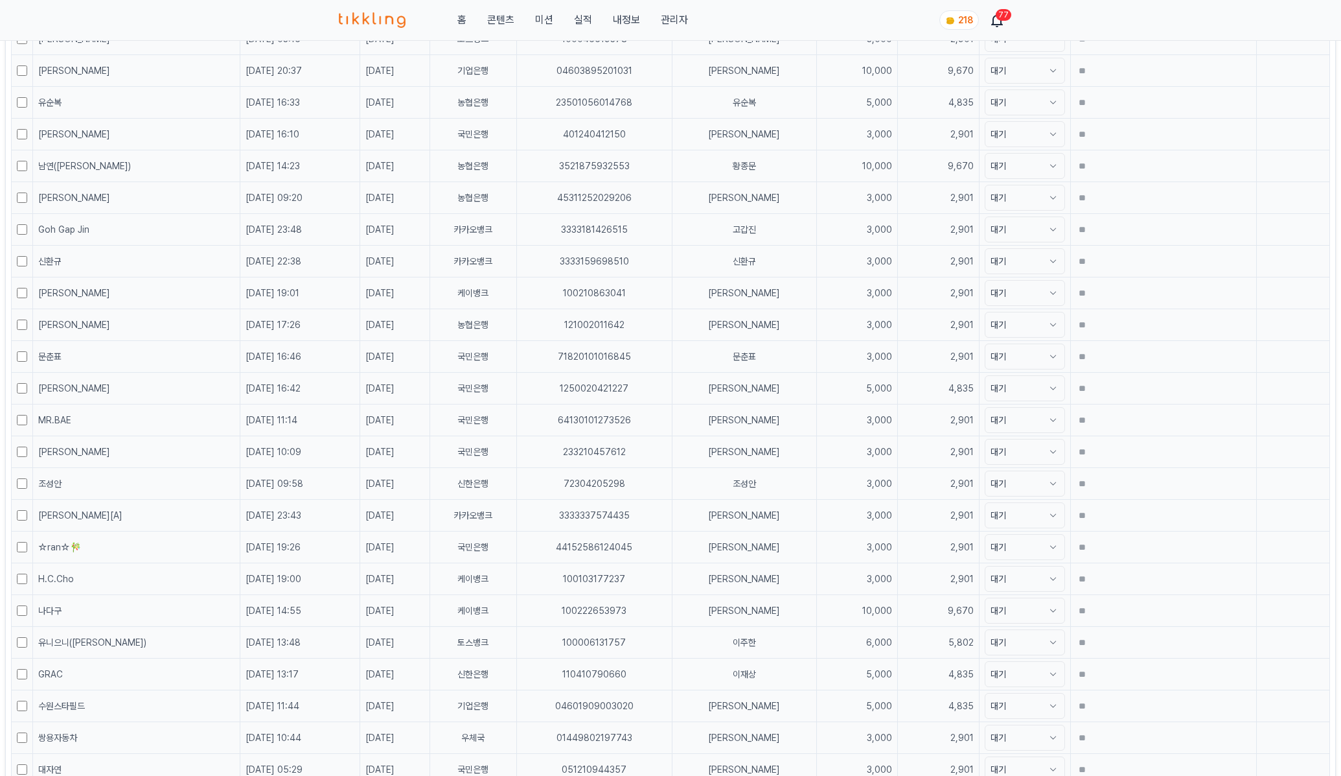
click at [985, 386] on button "대기" at bounding box center [1025, 388] width 80 height 26
click at [986, 489] on button "보류" at bounding box center [1025, 483] width 79 height 23
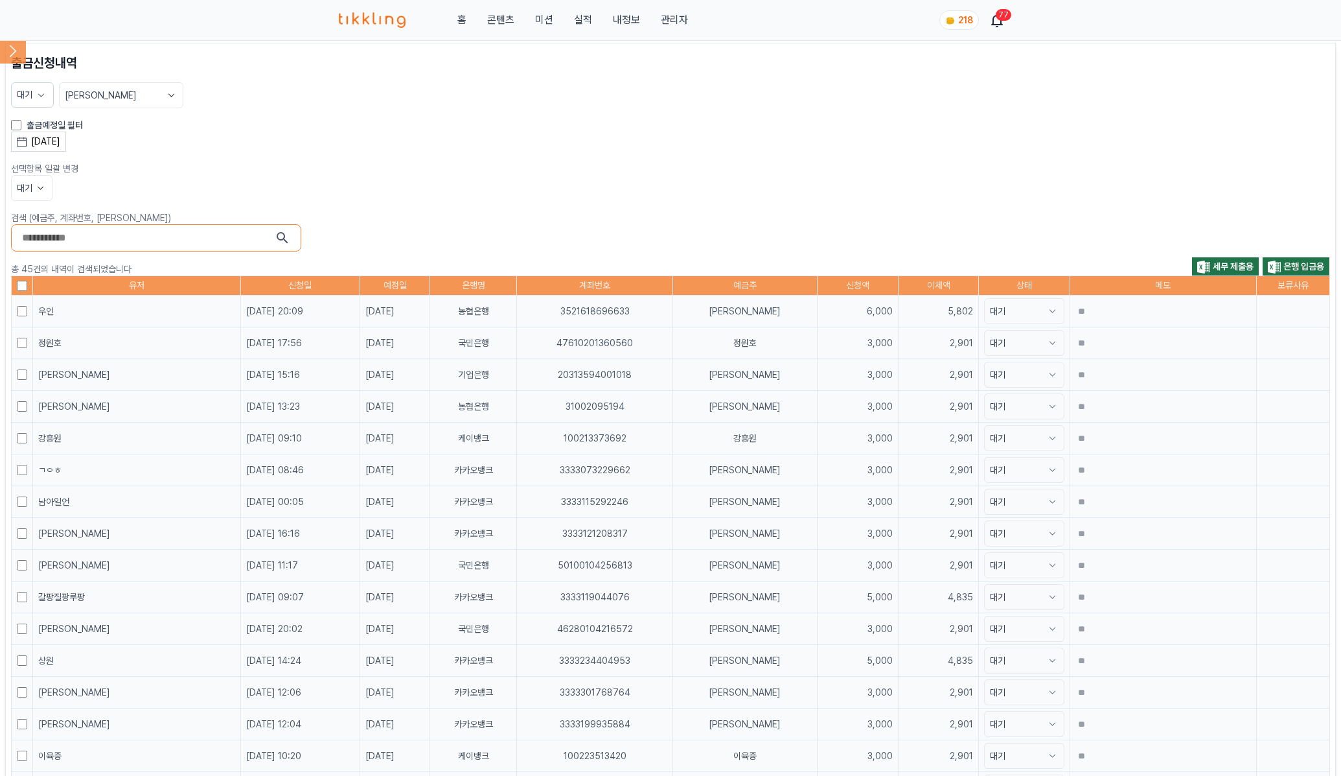
scroll to position [0, 0]
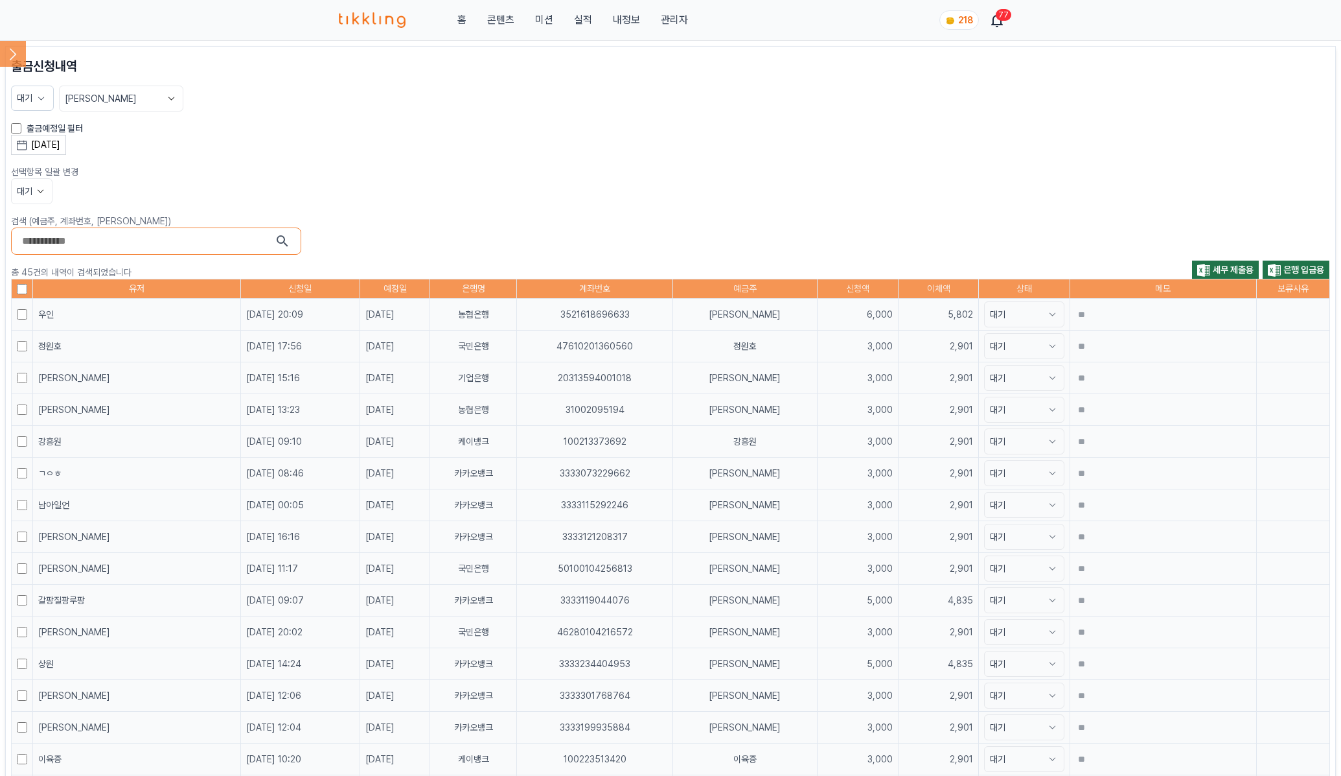
click at [25, 281] on th at bounding box center [22, 288] width 21 height 19
click at [34, 186] on icon at bounding box center [40, 191] width 13 height 13
click at [33, 265] on button "완료" at bounding box center [32, 262] width 40 height 23
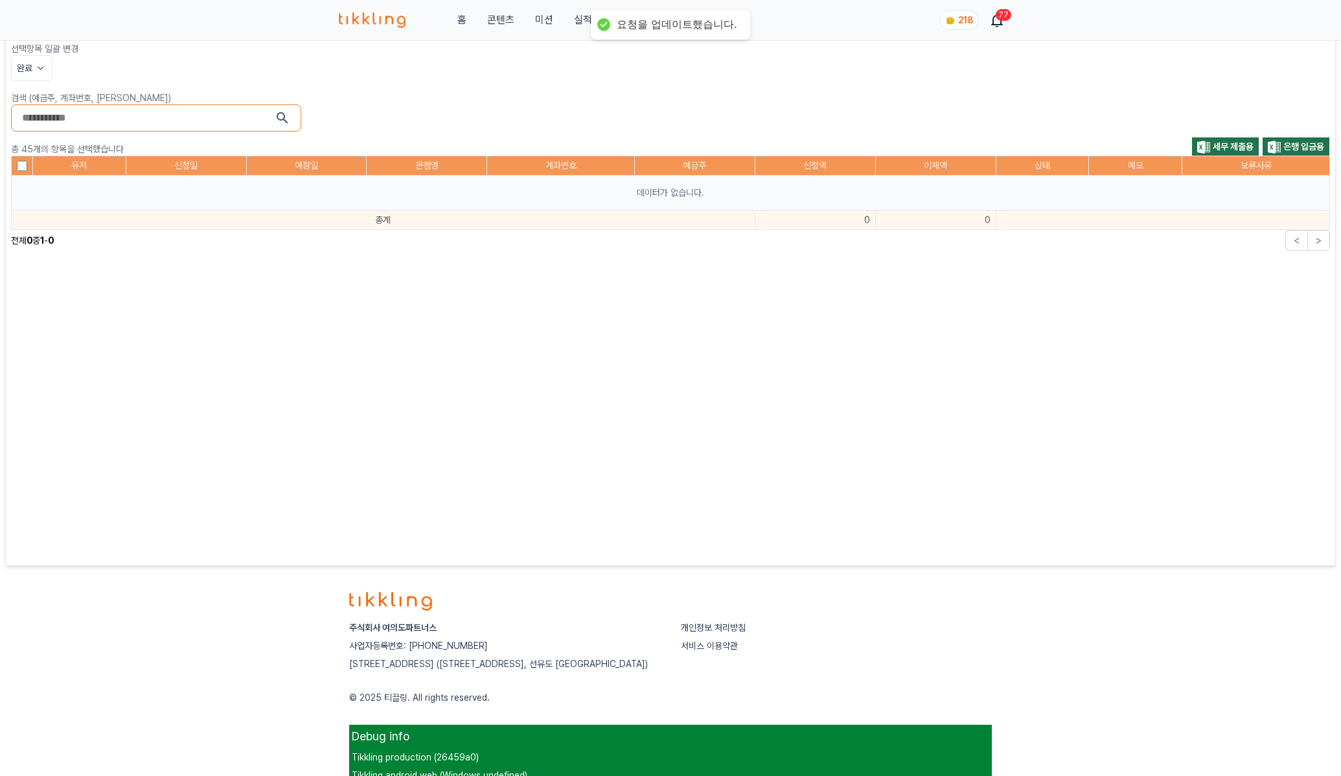
scroll to position [194, 0]
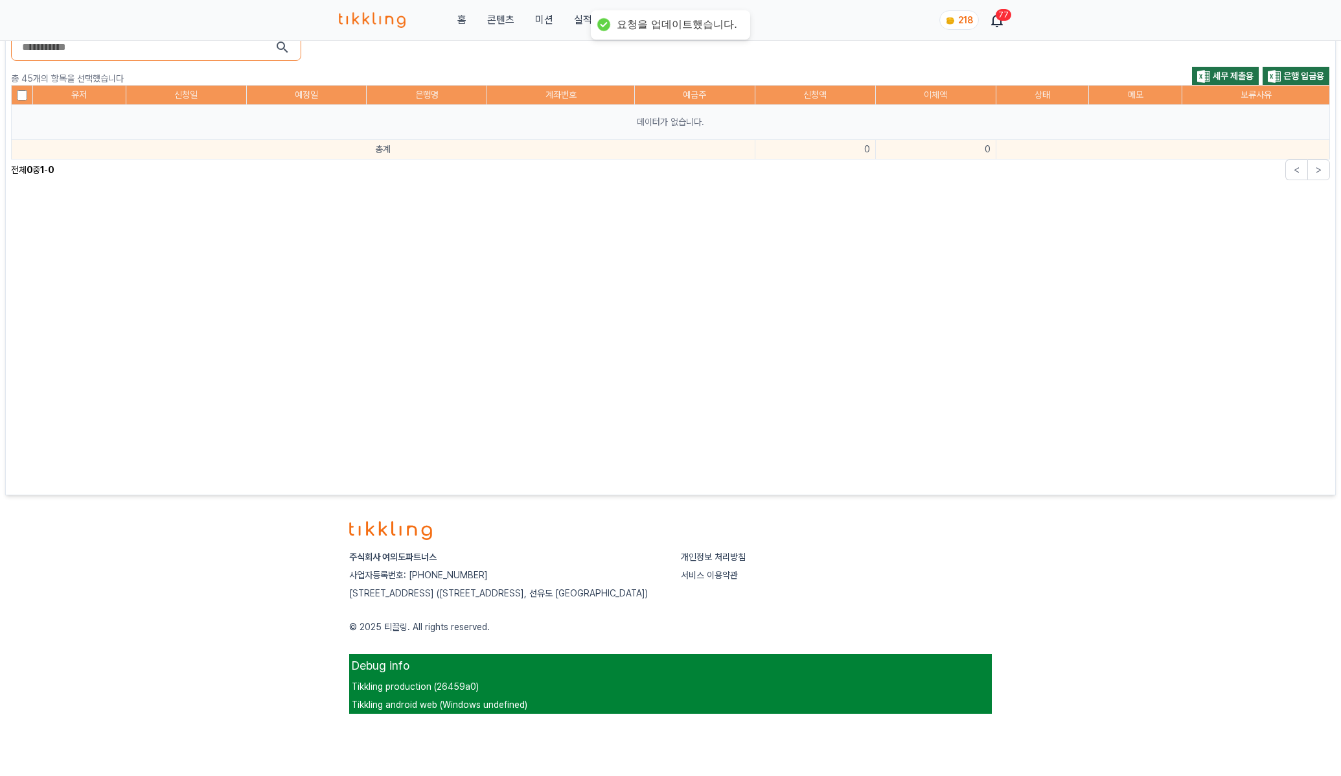
click at [724, 120] on p "데이터가 없습니다." at bounding box center [671, 122] width 1308 height 14
